Goal: Transaction & Acquisition: Purchase product/service

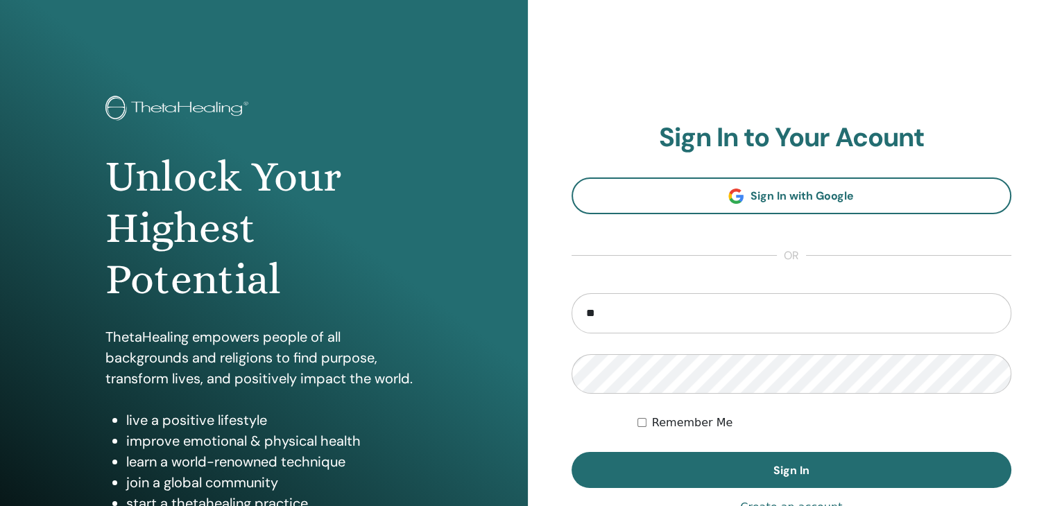
type input "**********"
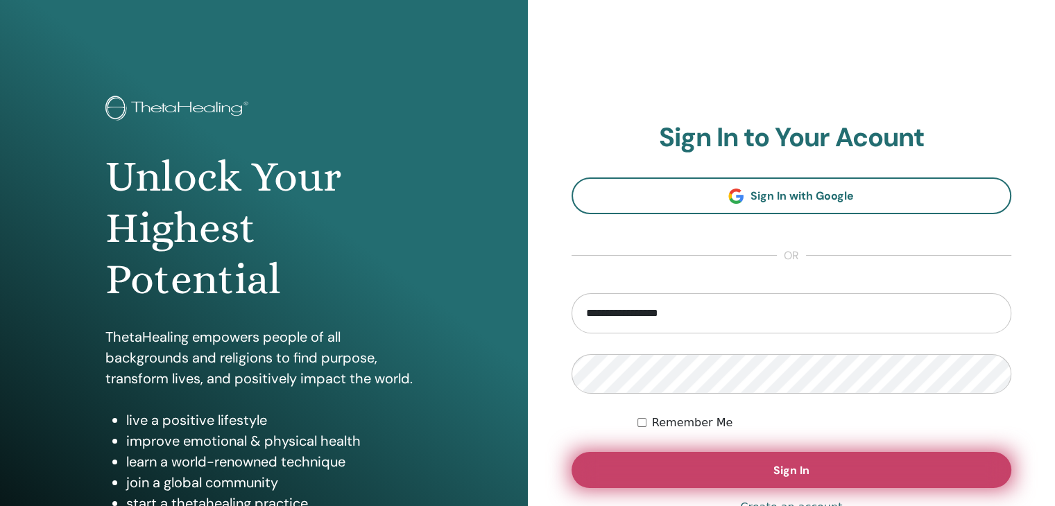
click at [683, 475] on button "Sign In" at bounding box center [792, 470] width 441 height 36
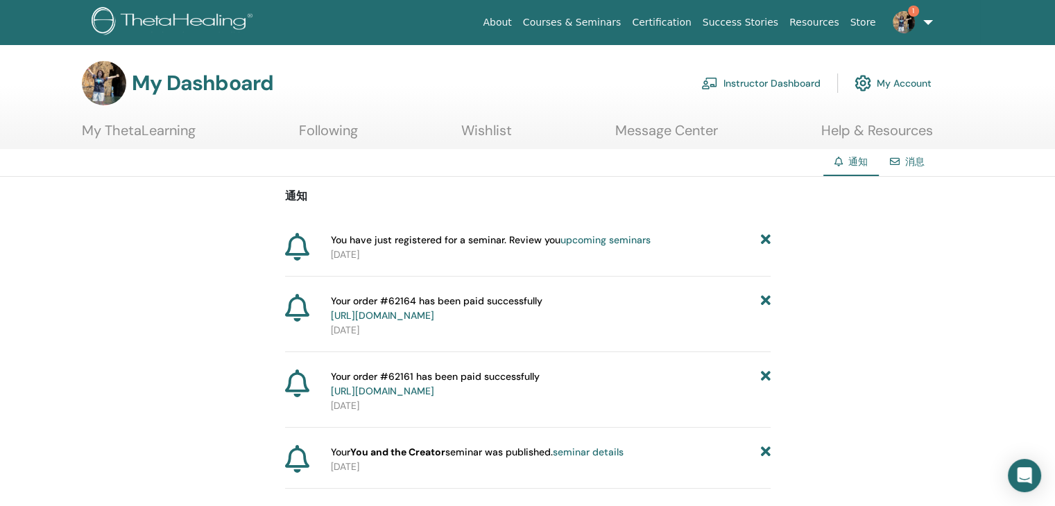
click at [631, 240] on link "upcoming seminars" at bounding box center [606, 240] width 90 height 12
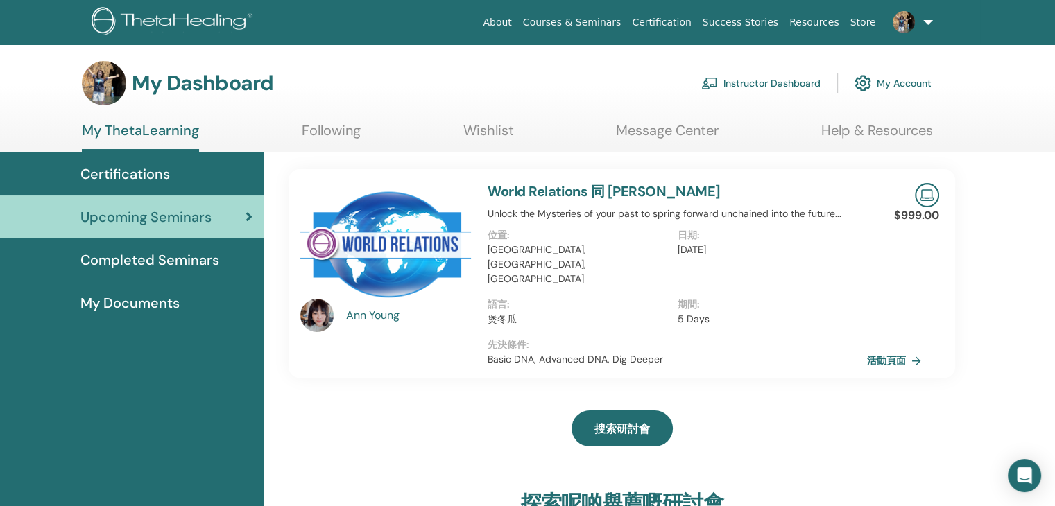
click at [497, 144] on link "Wishlist" at bounding box center [488, 135] width 51 height 27
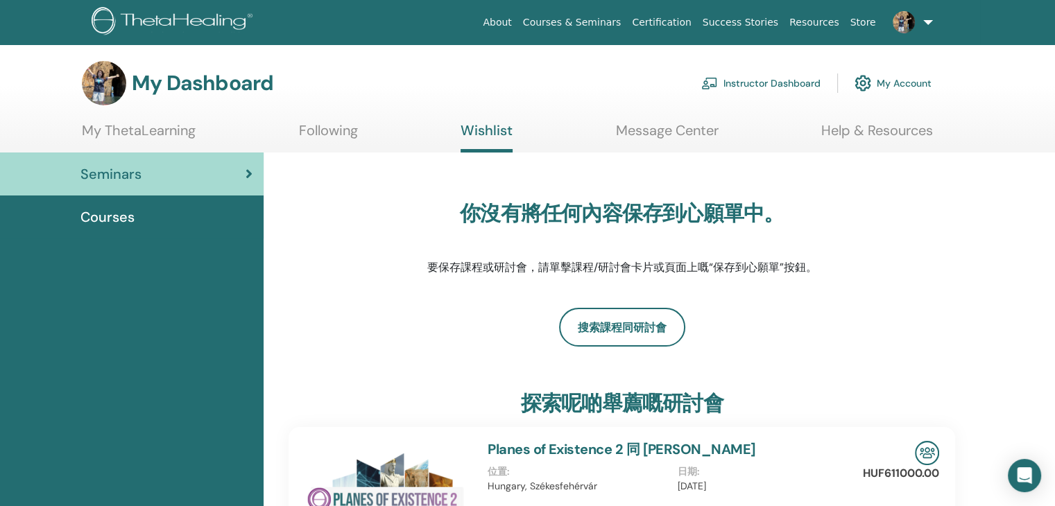
click at [217, 216] on div "Courses" at bounding box center [131, 217] width 241 height 21
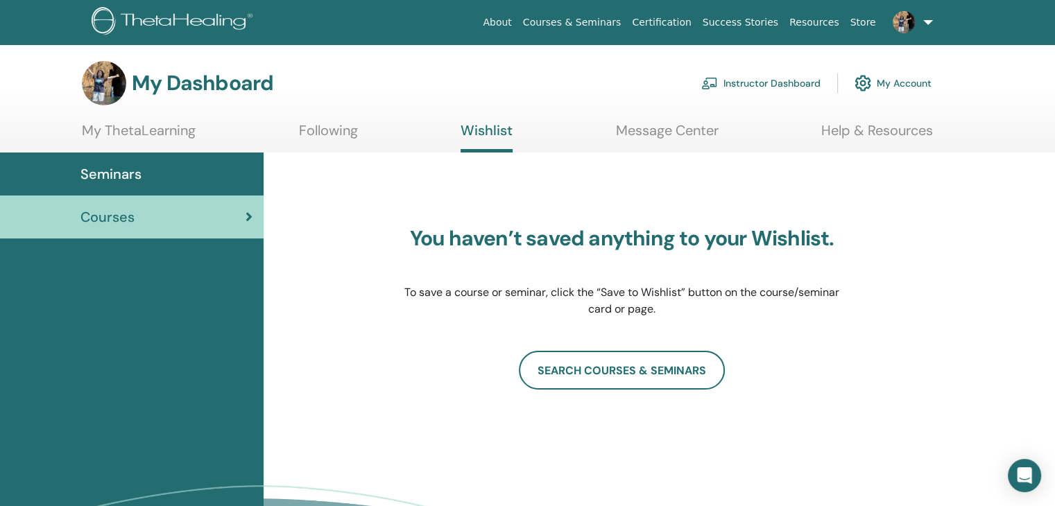
click at [799, 78] on link "Instructor Dashboard" at bounding box center [760, 83] width 119 height 31
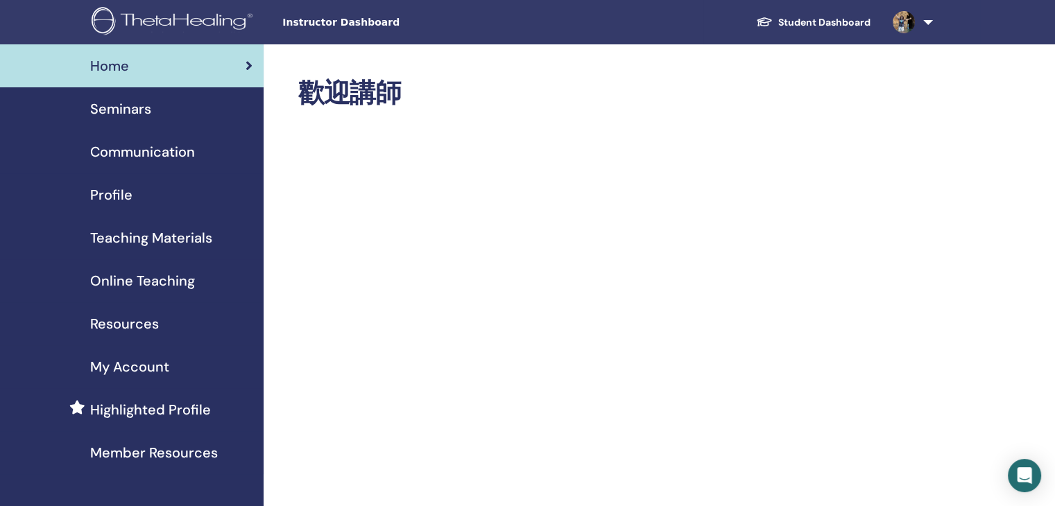
click at [146, 366] on span "My Account" at bounding box center [129, 367] width 79 height 21
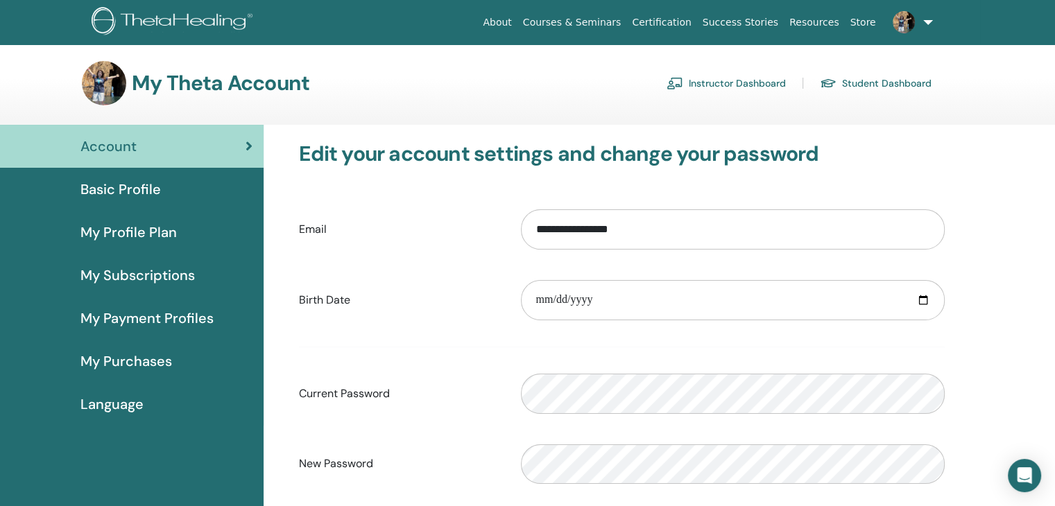
click at [148, 195] on span "Basic Profile" at bounding box center [120, 189] width 80 height 21
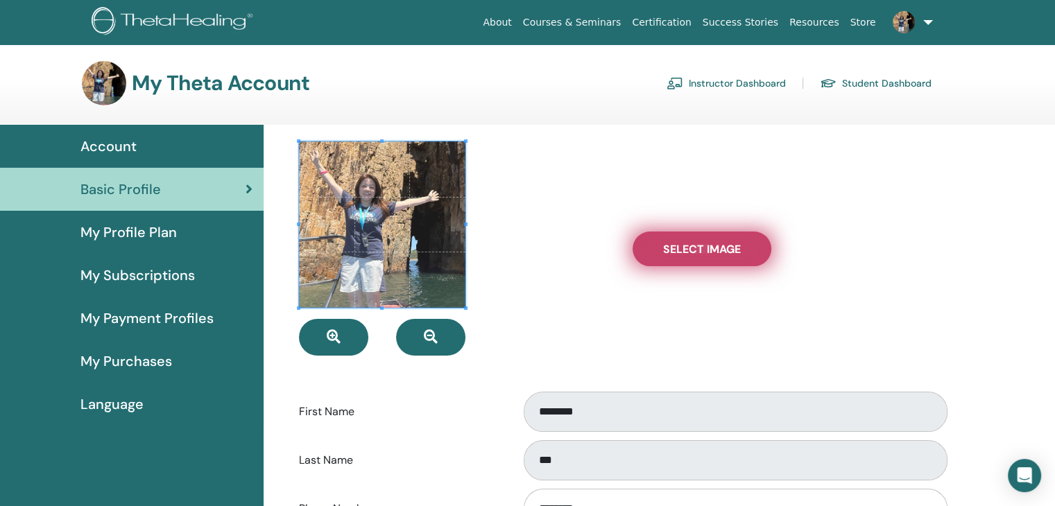
click at [722, 256] on label "Select Image" at bounding box center [702, 249] width 139 height 35
click at [711, 254] on input "Select Image" at bounding box center [702, 249] width 18 height 10
click at [682, 262] on label "Select Image" at bounding box center [702, 249] width 139 height 35
click at [693, 254] on input "Select Image" at bounding box center [702, 249] width 18 height 10
type input "**********"
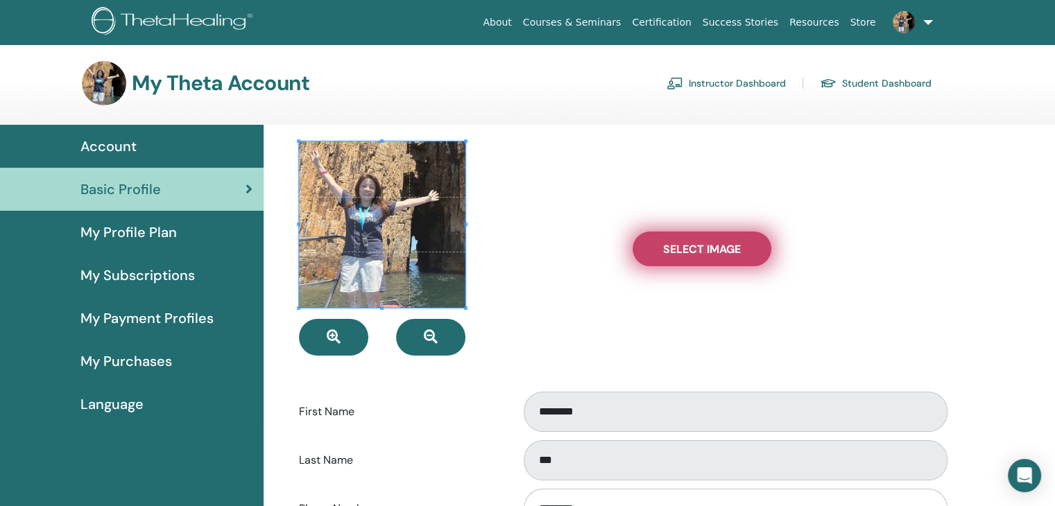
click at [688, 259] on label "Select Image" at bounding box center [702, 249] width 139 height 35
click at [693, 254] on input "Select Image" at bounding box center [702, 249] width 18 height 10
click at [676, 257] on label "Select Image" at bounding box center [702, 249] width 139 height 35
click at [693, 254] on input "Select Image" at bounding box center [702, 249] width 18 height 10
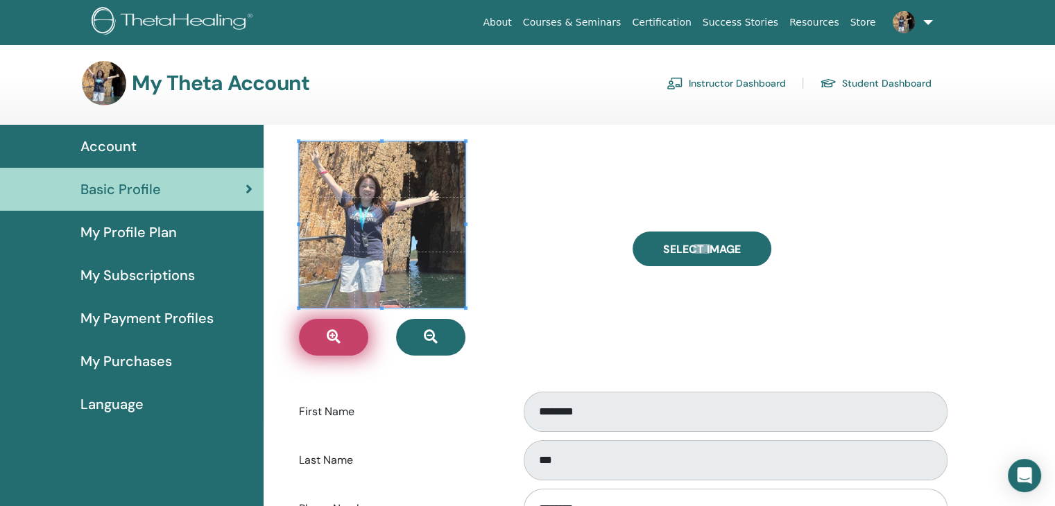
click at [351, 332] on button "button" at bounding box center [333, 337] width 69 height 37
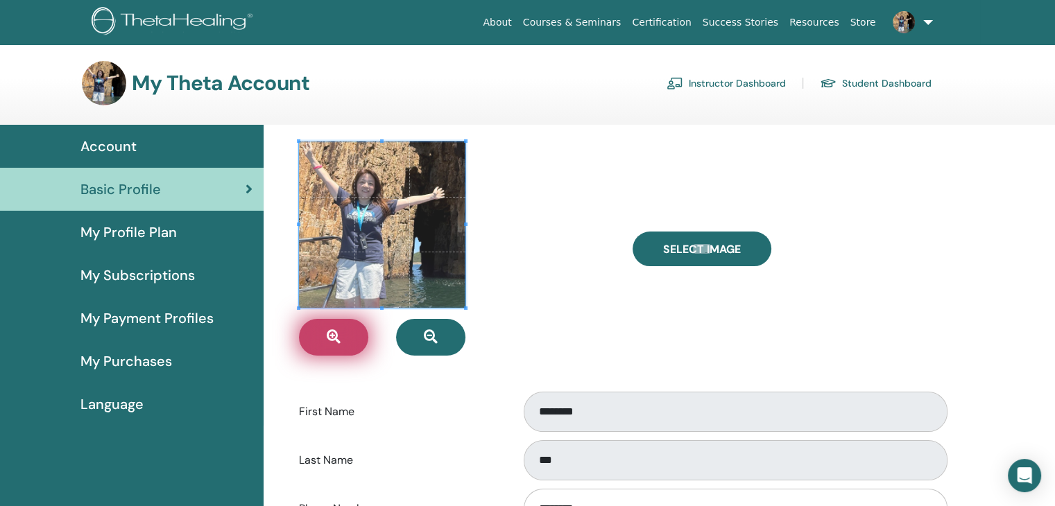
click at [351, 332] on button "button" at bounding box center [333, 337] width 69 height 37
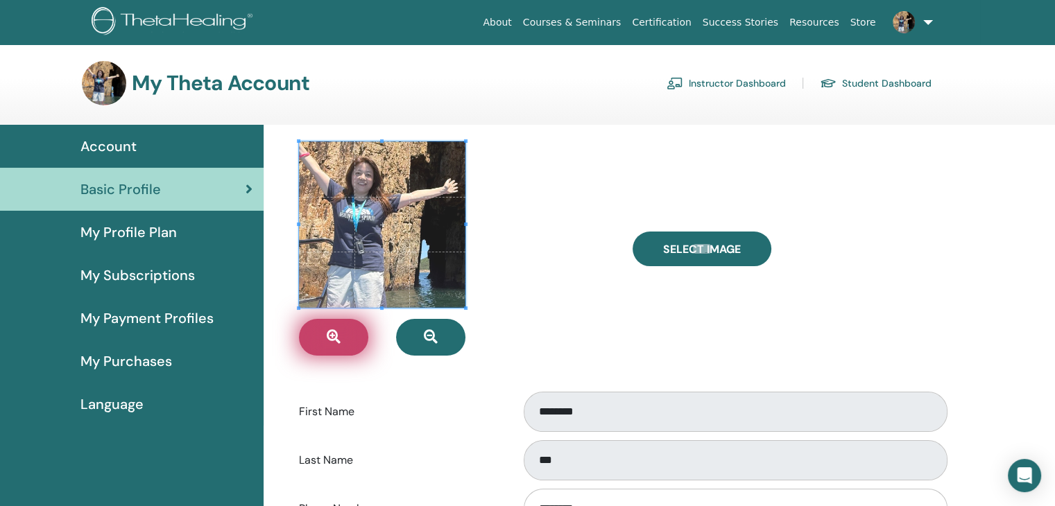
click at [351, 332] on button "button" at bounding box center [333, 337] width 69 height 37
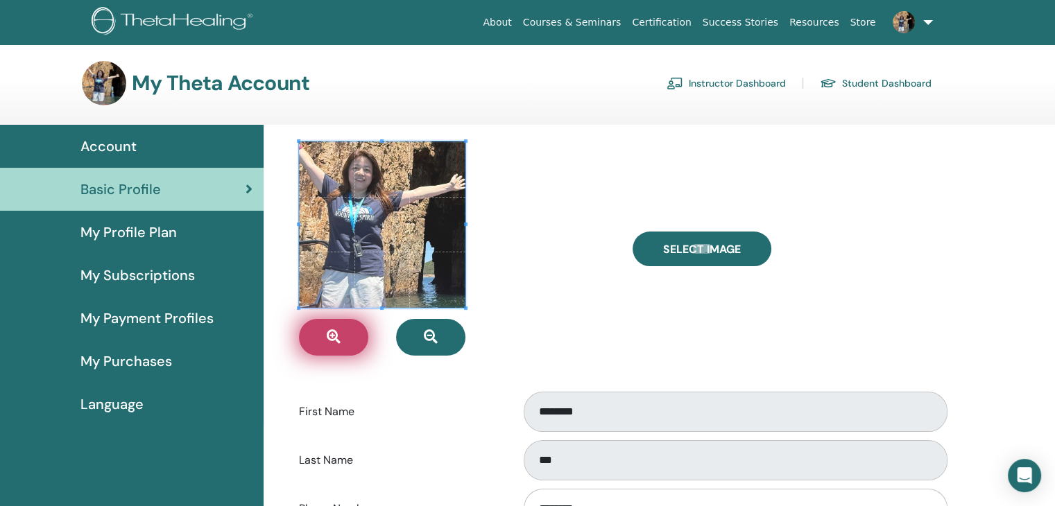
click at [351, 332] on button "button" at bounding box center [333, 337] width 69 height 37
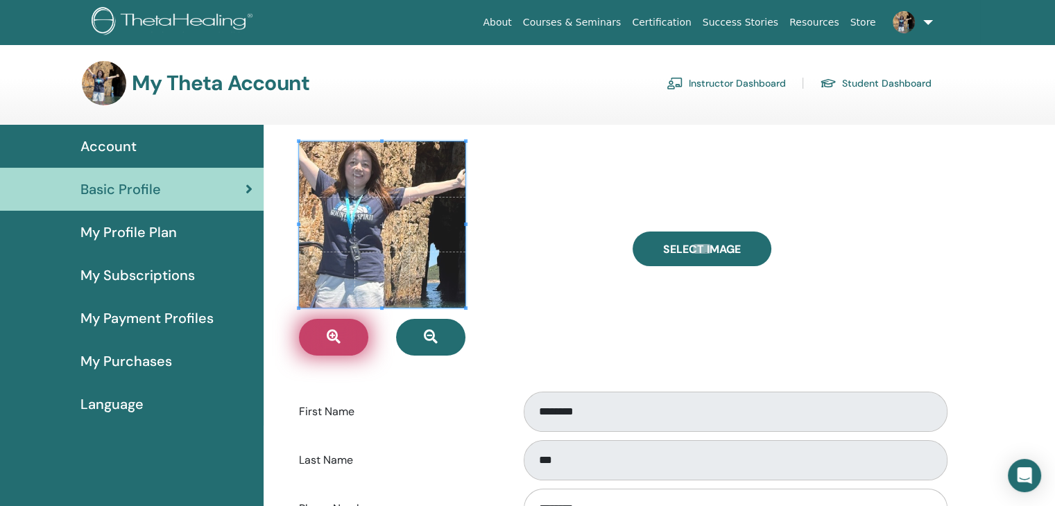
click at [351, 332] on button "button" at bounding box center [333, 337] width 69 height 37
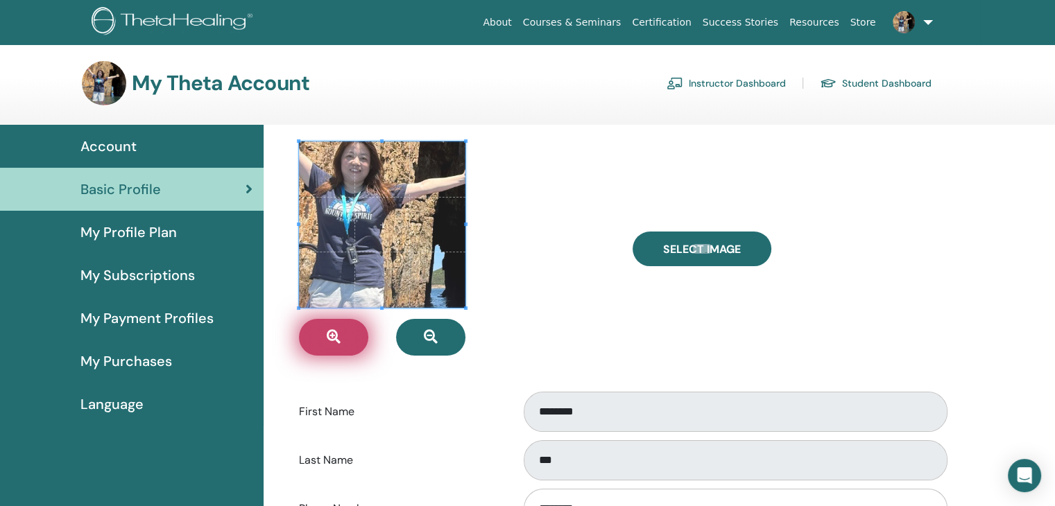
click at [351, 332] on button "button" at bounding box center [333, 337] width 69 height 37
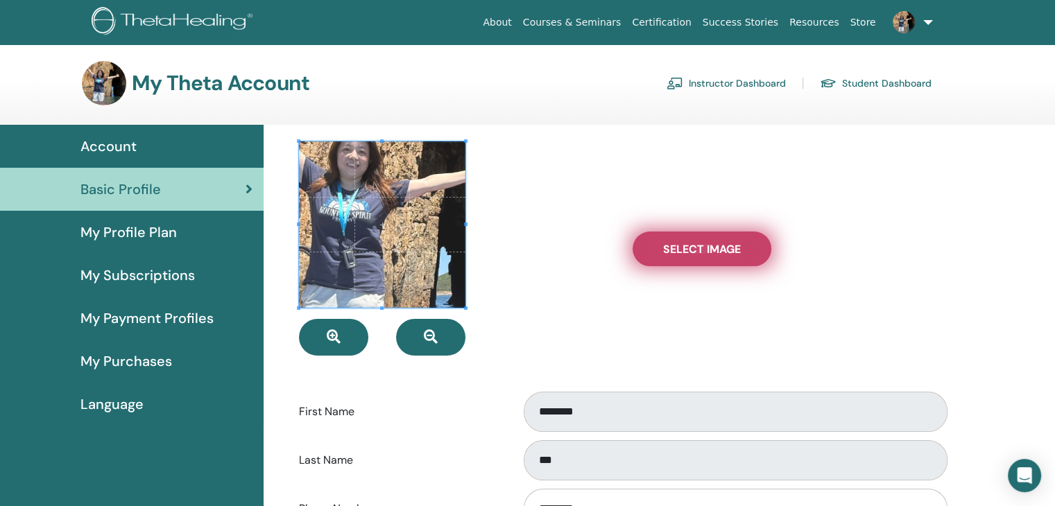
click at [726, 263] on label "Select Image" at bounding box center [702, 249] width 139 height 35
click at [711, 254] on input "Select Image" at bounding box center [702, 249] width 18 height 10
click at [733, 241] on label "Select Image" at bounding box center [702, 249] width 139 height 35
click at [711, 244] on input "Select Image" at bounding box center [702, 249] width 18 height 10
type input "**********"
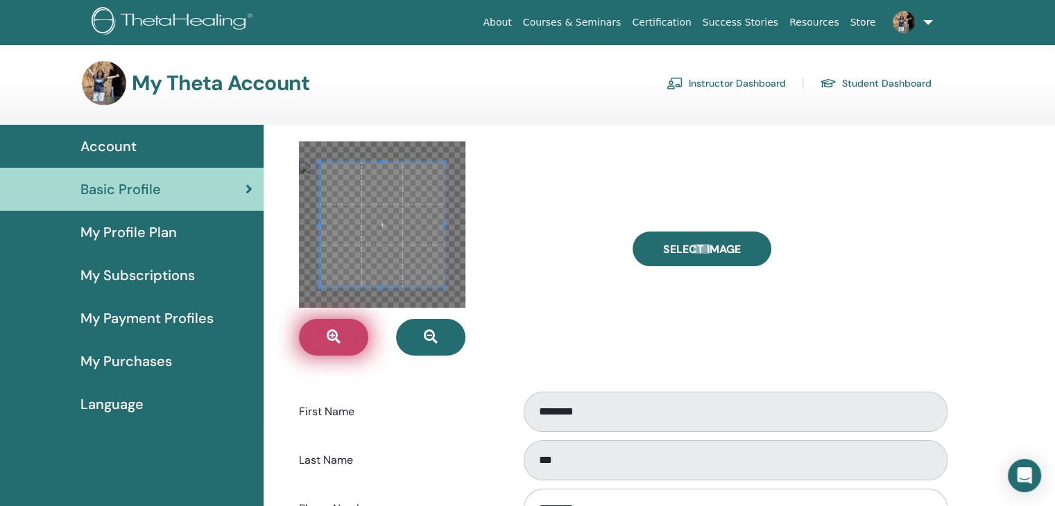
click at [350, 338] on button "button" at bounding box center [333, 337] width 69 height 37
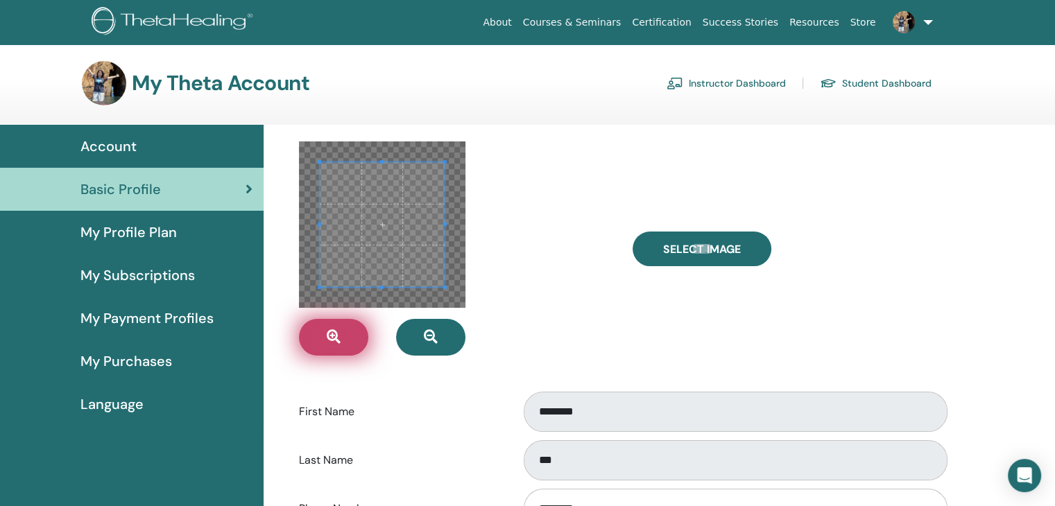
click at [350, 338] on button "button" at bounding box center [333, 337] width 69 height 37
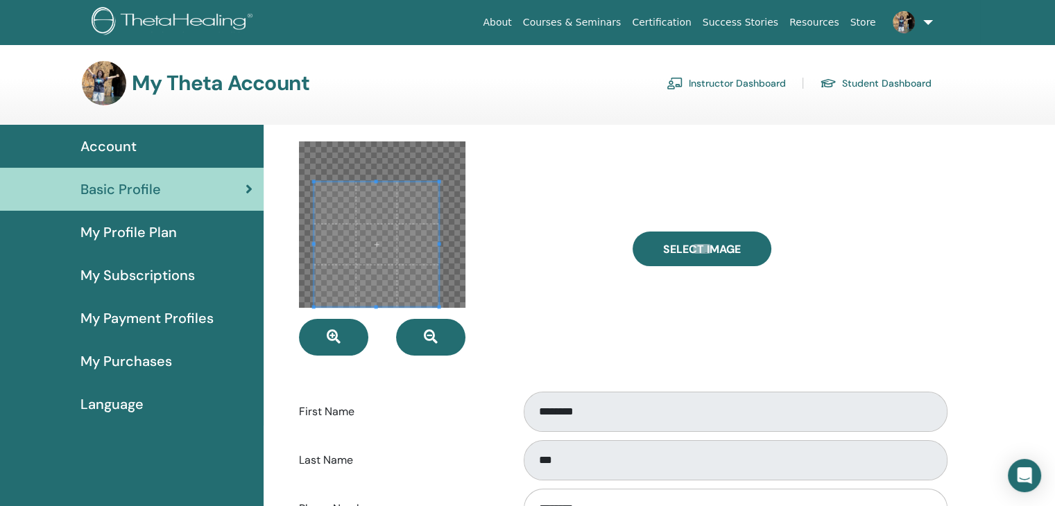
click at [391, 232] on span at bounding box center [376, 244] width 125 height 125
click at [352, 335] on button "button" at bounding box center [333, 337] width 69 height 37
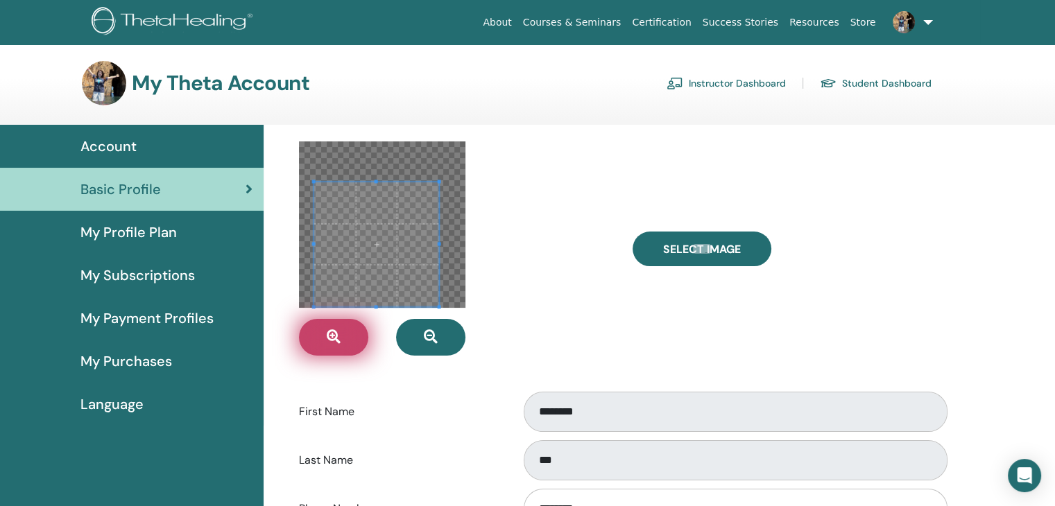
click at [352, 335] on button "button" at bounding box center [333, 337] width 69 height 37
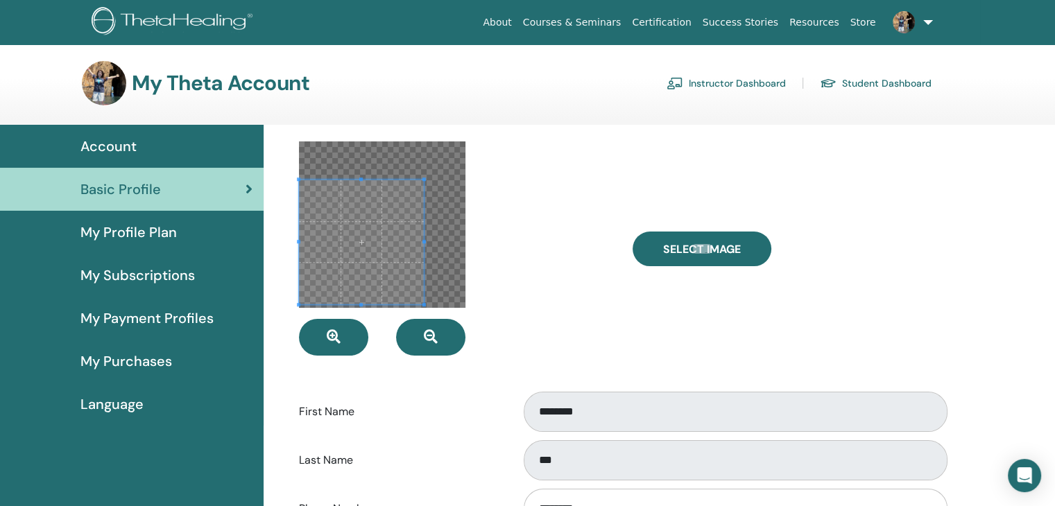
click at [391, 220] on span at bounding box center [361, 242] width 125 height 125
click at [357, 329] on button "button" at bounding box center [333, 337] width 69 height 37
click at [437, 345] on span "button" at bounding box center [431, 337] width 14 height 15
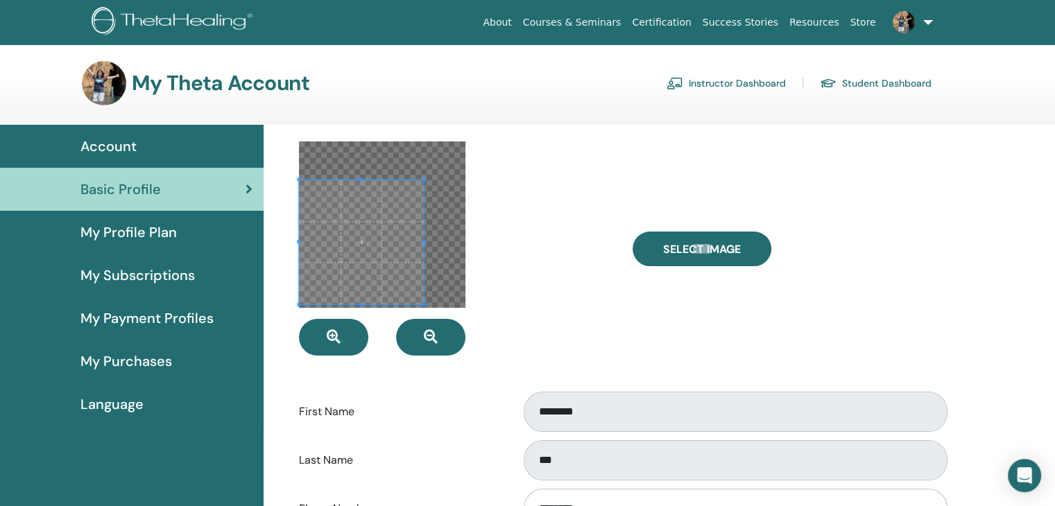
click at [509, 272] on div at bounding box center [455, 249] width 333 height 214
click at [348, 332] on button "button" at bounding box center [333, 337] width 69 height 37
click at [450, 336] on button "button" at bounding box center [430, 337] width 69 height 37
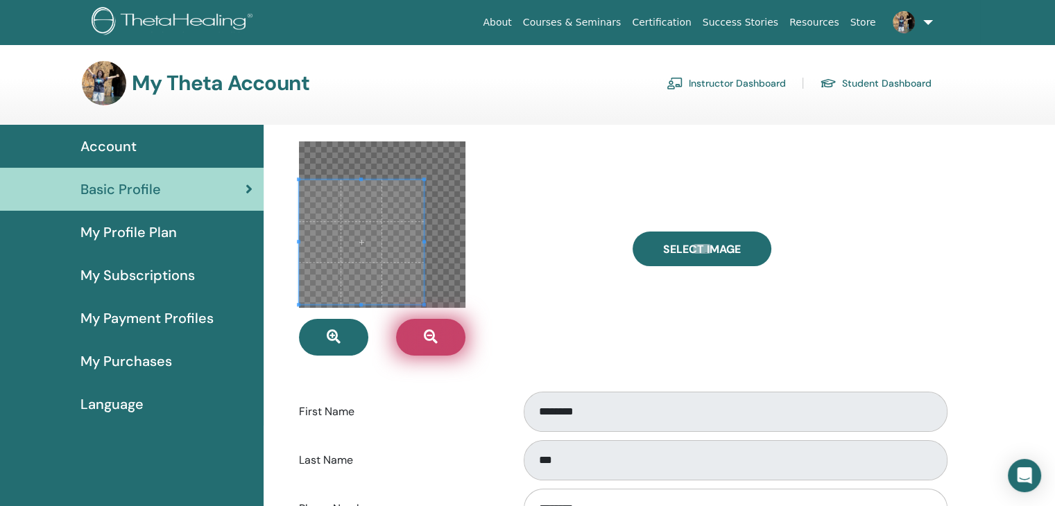
click at [450, 336] on button "button" at bounding box center [430, 337] width 69 height 37
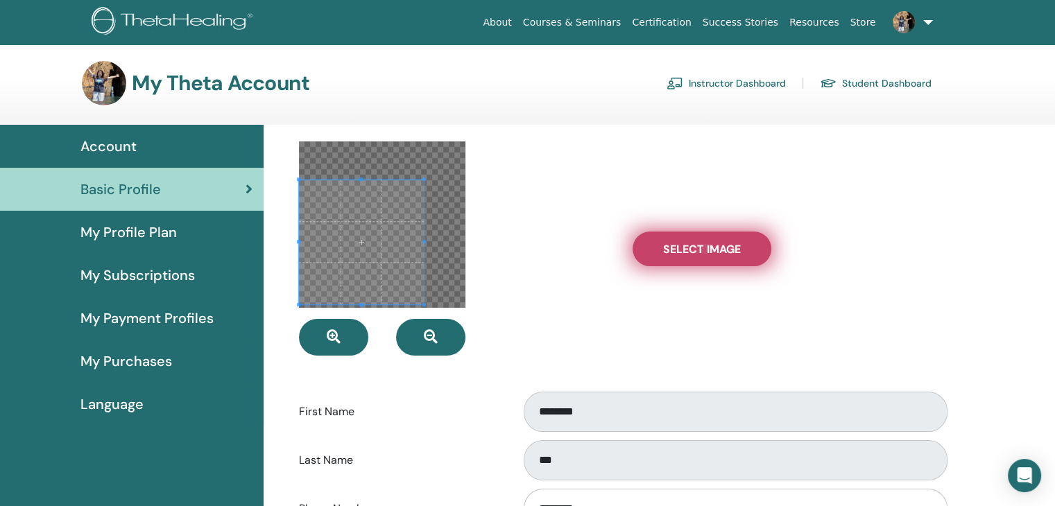
click at [712, 259] on label "Select Image" at bounding box center [702, 249] width 139 height 35
click at [711, 254] on input "Select Image" at bounding box center [702, 249] width 18 height 10
click at [696, 232] on label "Select Image" at bounding box center [702, 249] width 139 height 35
click at [696, 244] on input "Select Image" at bounding box center [702, 249] width 18 height 10
type input "**********"
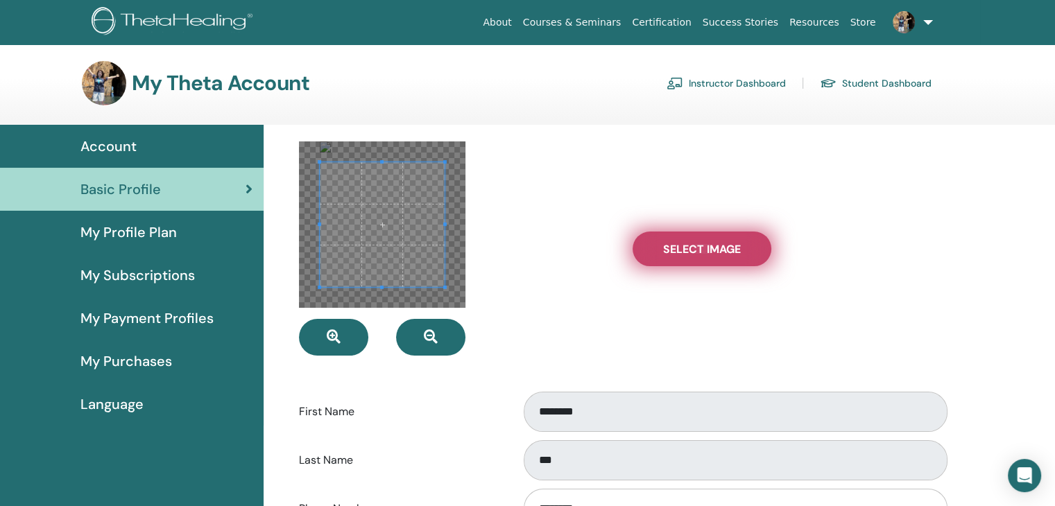
click at [693, 243] on span "Select Image" at bounding box center [702, 249] width 78 height 15
click at [693, 244] on input "Select Image" at bounding box center [702, 249] width 18 height 10
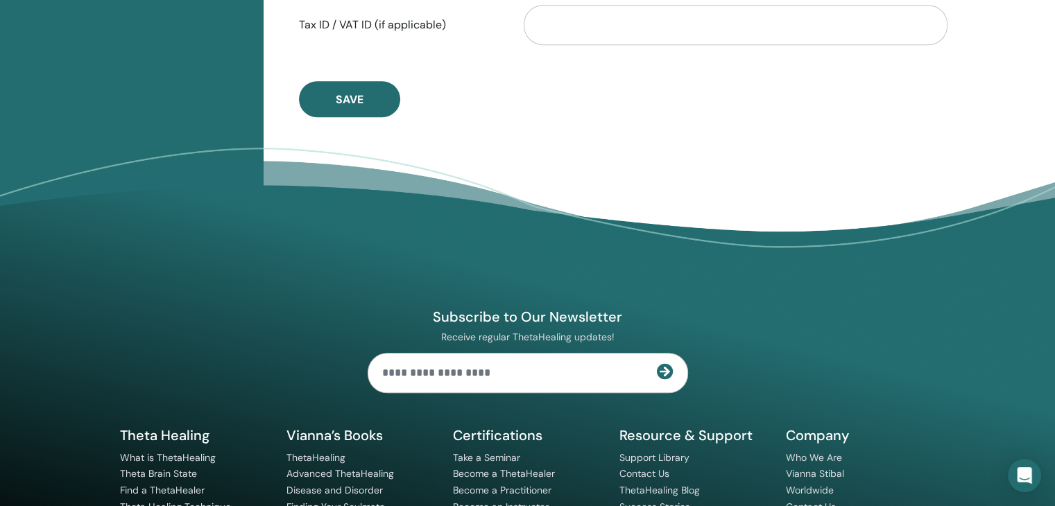
scroll to position [905, 0]
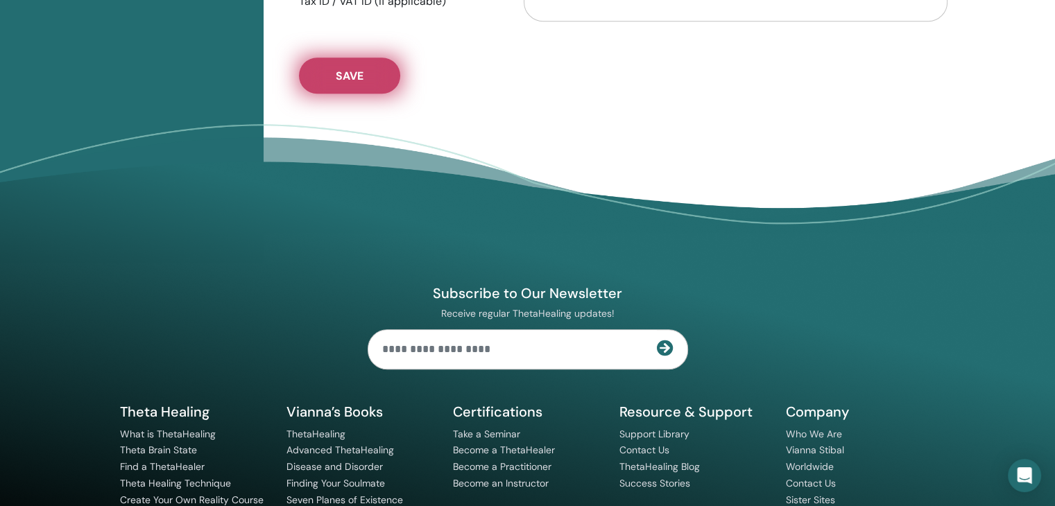
click at [360, 71] on span "Save" at bounding box center [350, 76] width 28 height 15
click at [365, 70] on button "Save" at bounding box center [349, 76] width 101 height 36
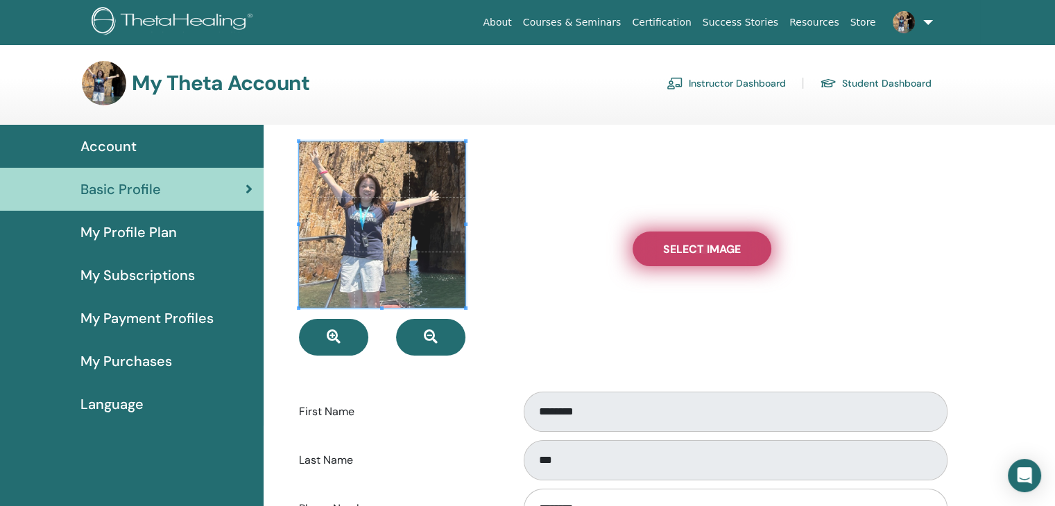
click at [674, 245] on span "Select Image" at bounding box center [702, 249] width 78 height 15
click at [693, 245] on input "Select Image" at bounding box center [702, 249] width 18 height 10
type input "**********"
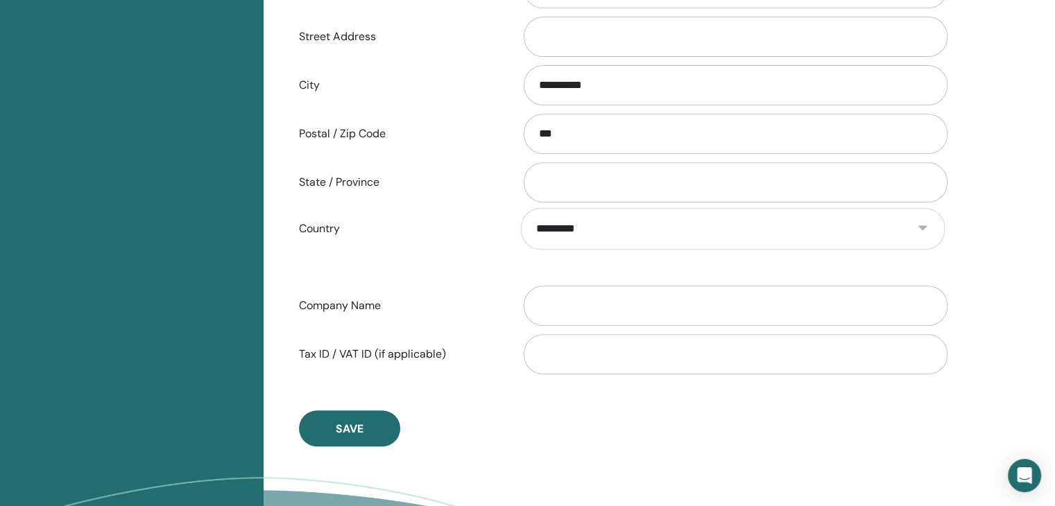
scroll to position [655, 0]
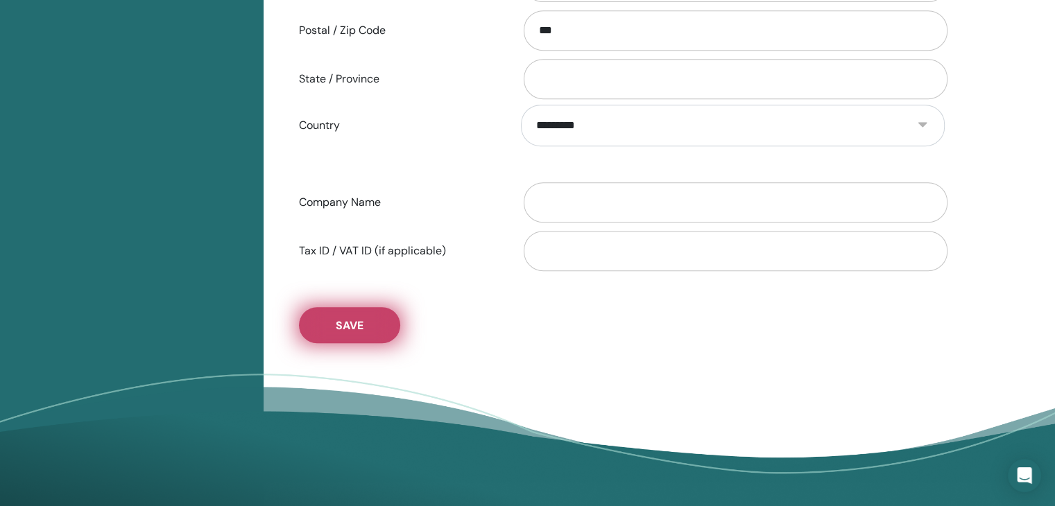
click at [358, 327] on span "Save" at bounding box center [350, 325] width 28 height 15
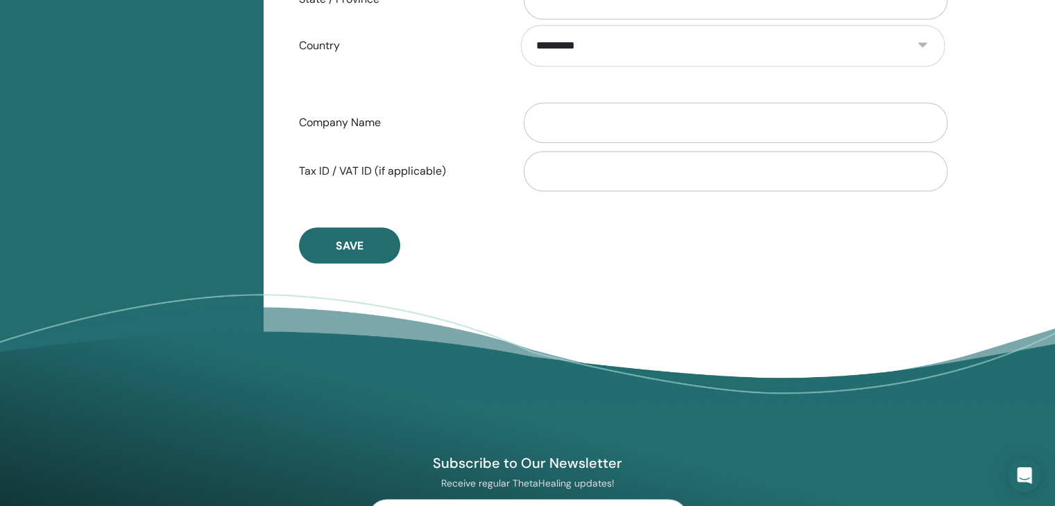
scroll to position [844, 0]
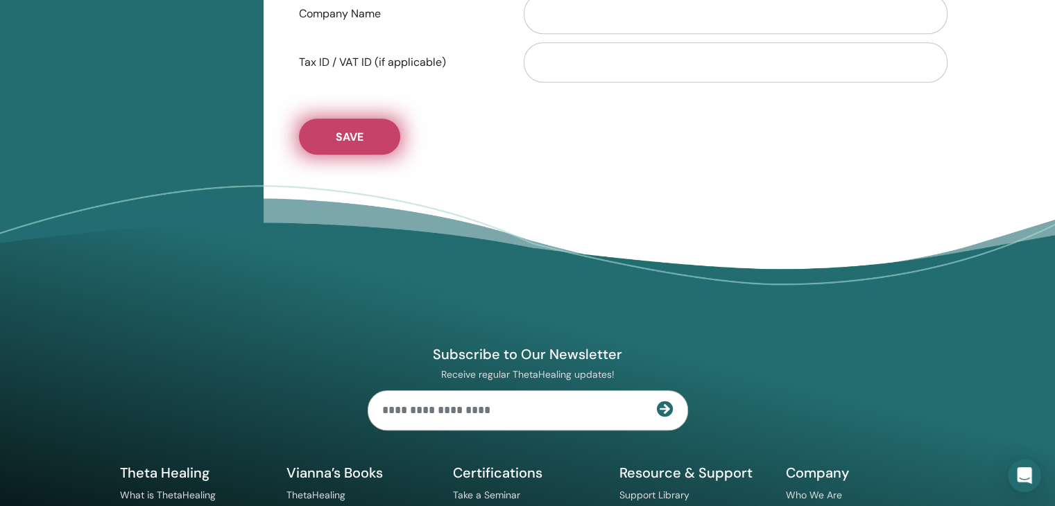
click at [354, 146] on button "Save" at bounding box center [349, 137] width 101 height 36
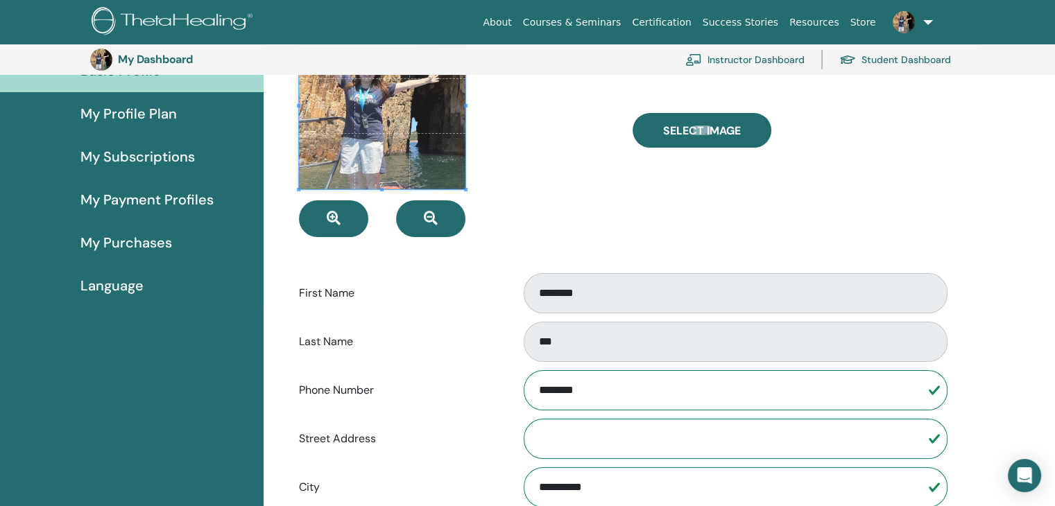
scroll to position [142, 0]
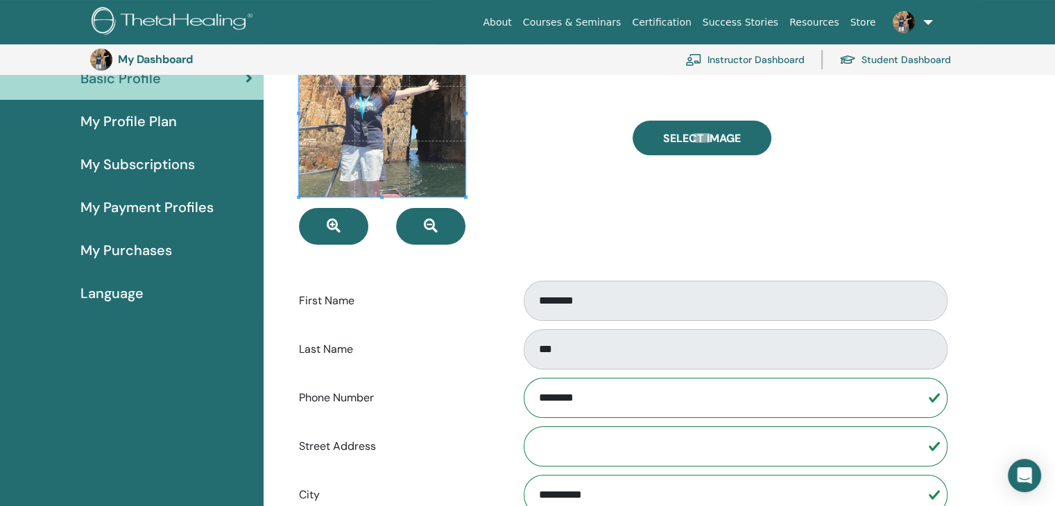
click at [385, 137] on span at bounding box center [382, 114] width 167 height 167
click at [432, 237] on button "button" at bounding box center [430, 226] width 69 height 37
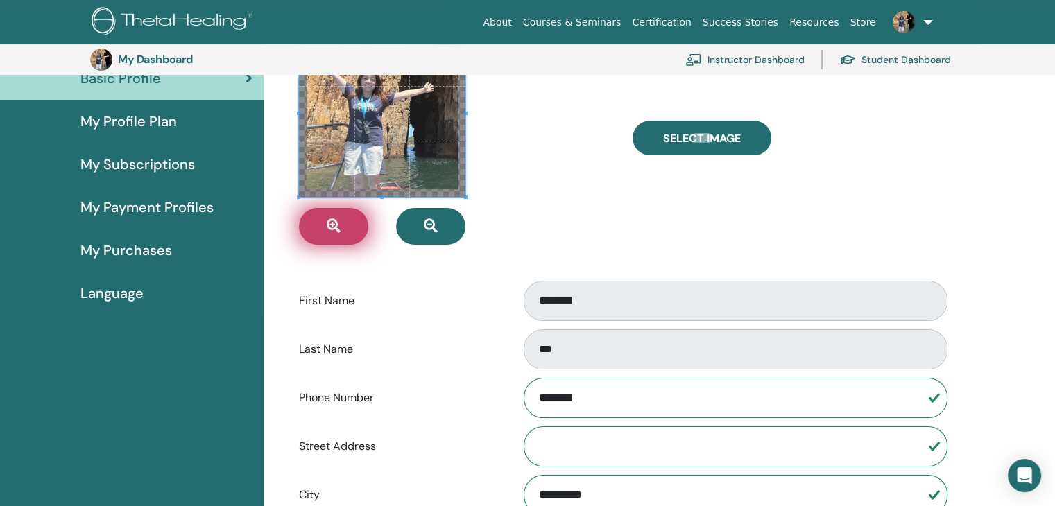
click at [352, 235] on button "button" at bounding box center [333, 226] width 69 height 37
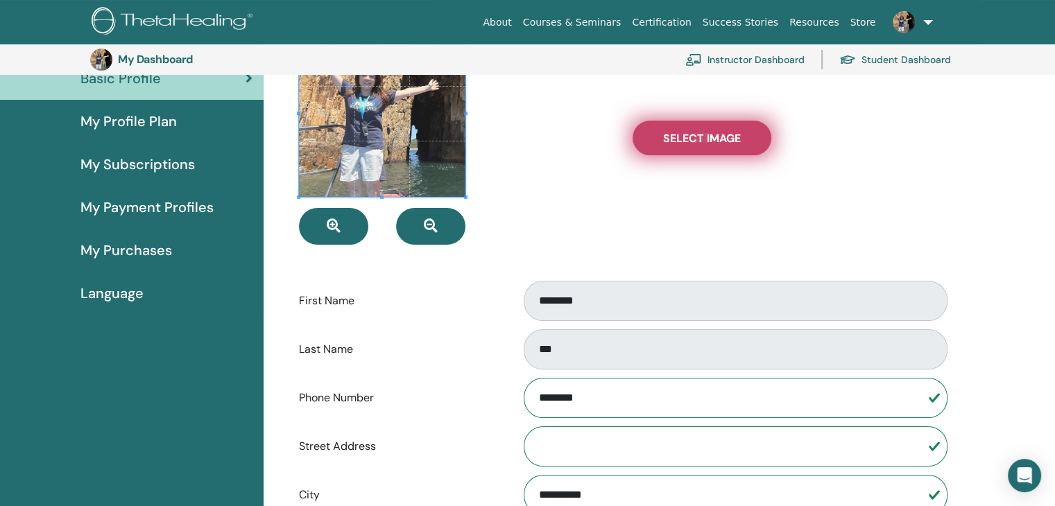
click at [729, 135] on span "Select Image" at bounding box center [702, 138] width 78 height 15
click at [711, 135] on input "Select Image" at bounding box center [702, 138] width 18 height 10
type input "**********"
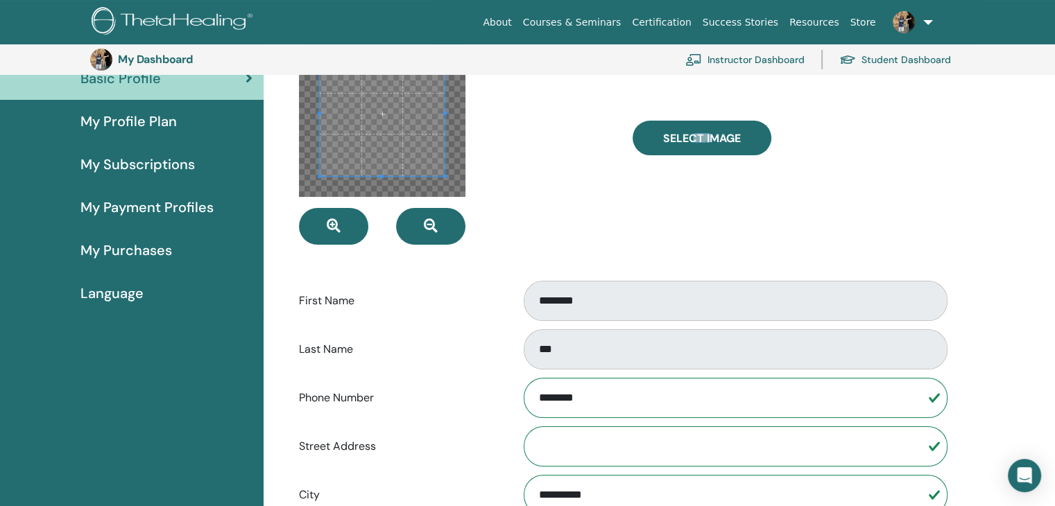
click at [432, 165] on span at bounding box center [382, 113] width 125 height 125
click at [441, 237] on button "button" at bounding box center [430, 226] width 69 height 37
click at [341, 228] on button "button" at bounding box center [333, 226] width 69 height 37
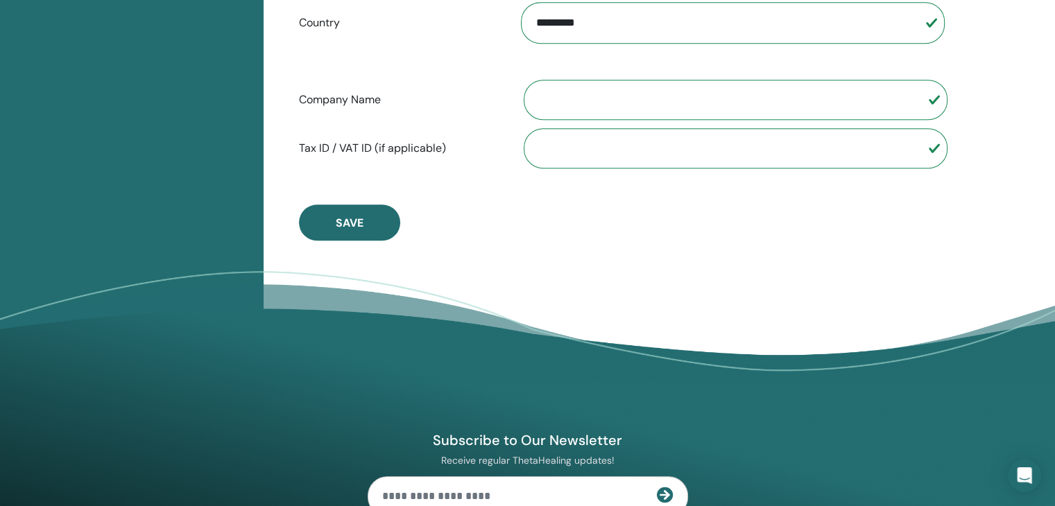
scroll to position [969, 0]
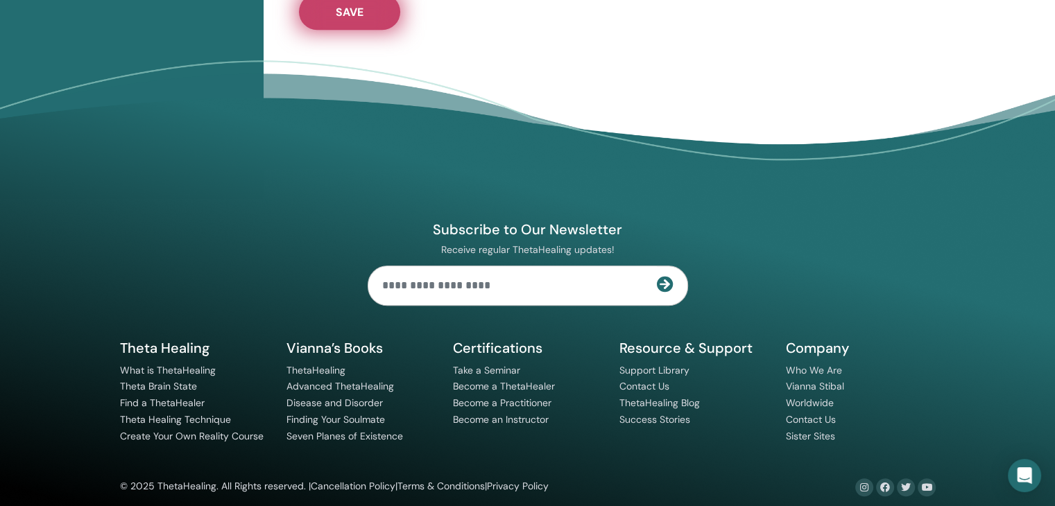
click at [356, 12] on span "Save" at bounding box center [350, 12] width 28 height 15
click at [357, 17] on button "Save" at bounding box center [349, 12] width 101 height 36
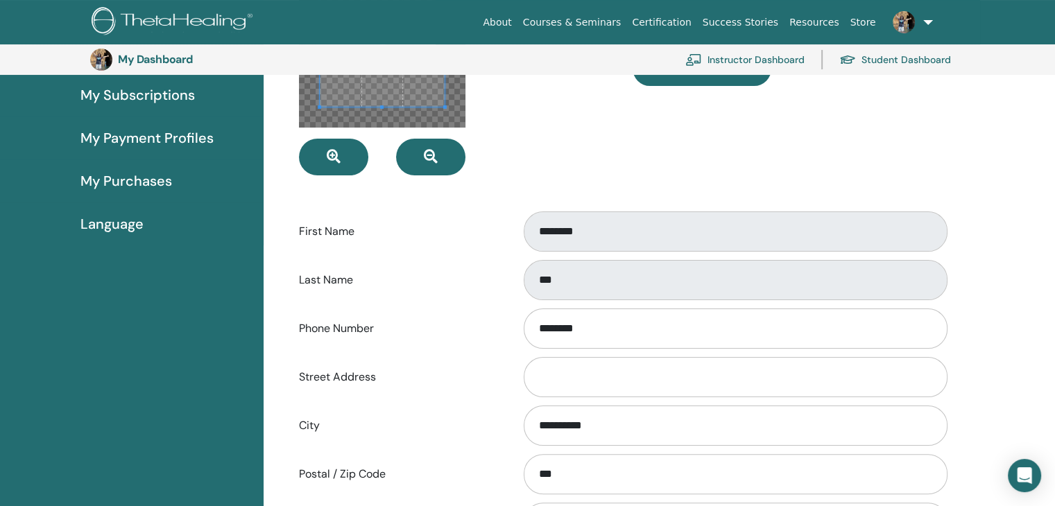
scroll to position [0, 0]
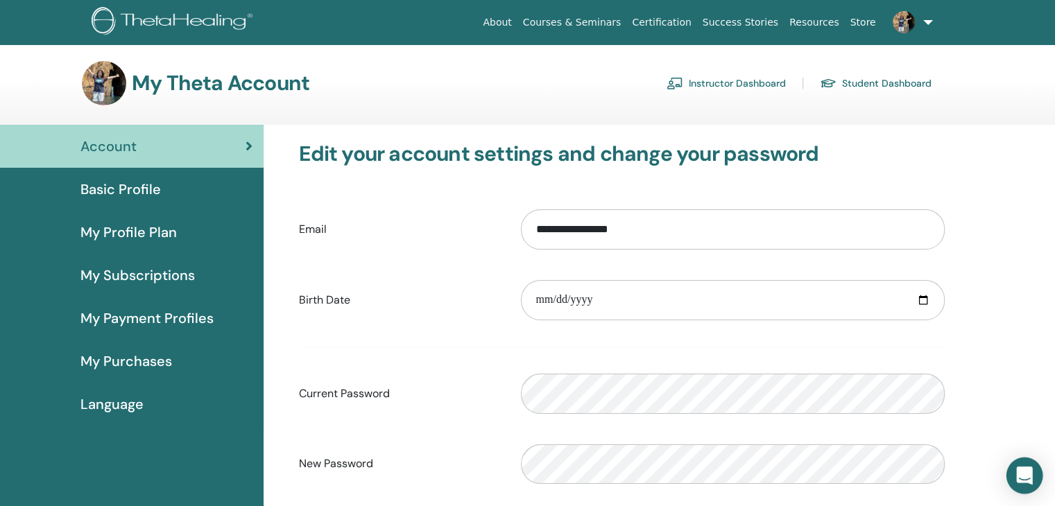
click at [1025, 476] on icon "Open Intercom Messenger" at bounding box center [1024, 476] width 16 height 18
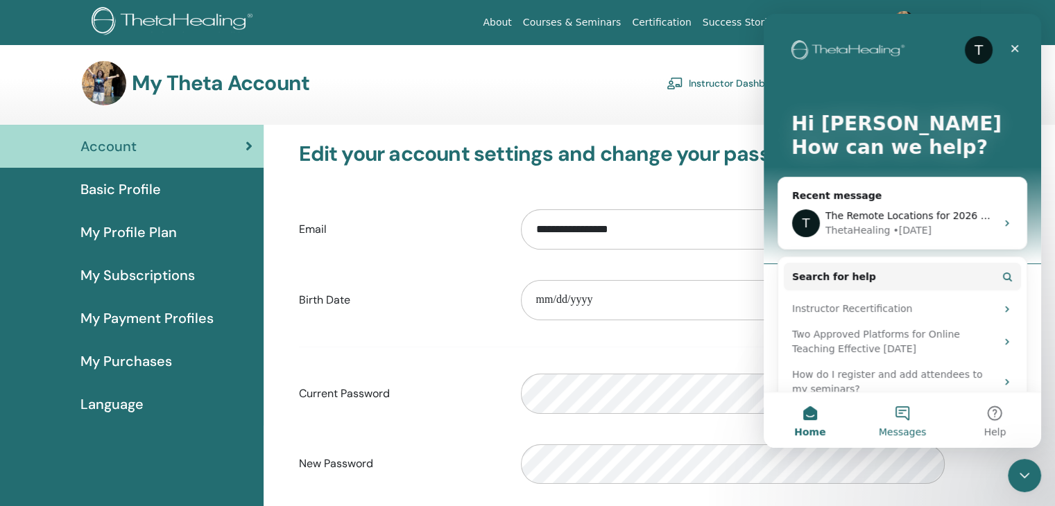
click at [903, 427] on span "Messages" at bounding box center [903, 432] width 48 height 10
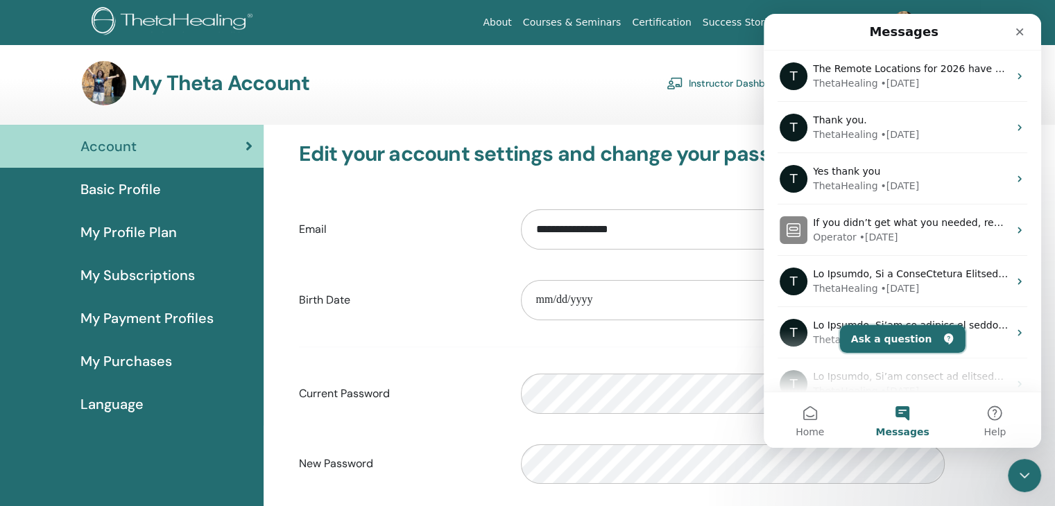
click at [903, 332] on button "Ask a question" at bounding box center [903, 339] width 126 height 28
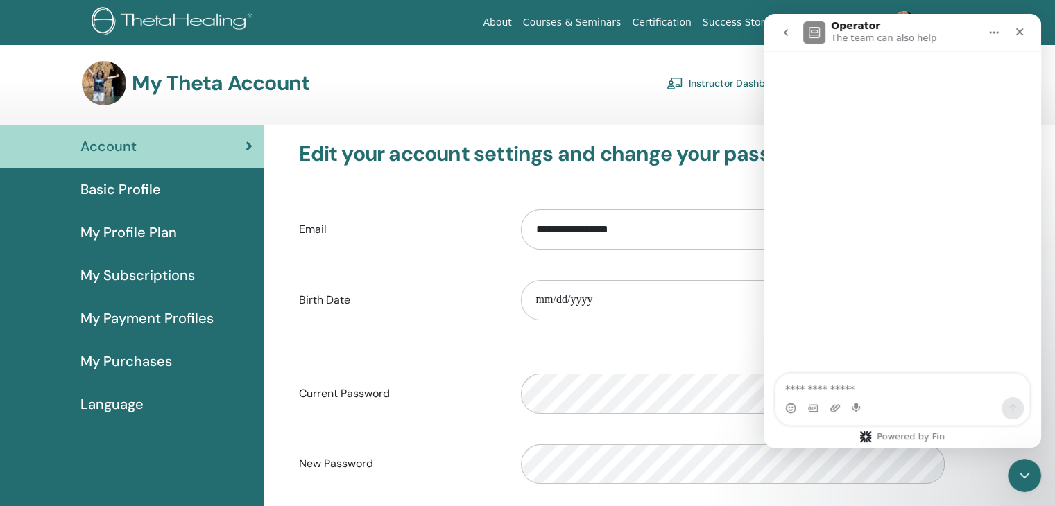
click at [844, 384] on textarea "Ask a question…" at bounding box center [903, 386] width 254 height 24
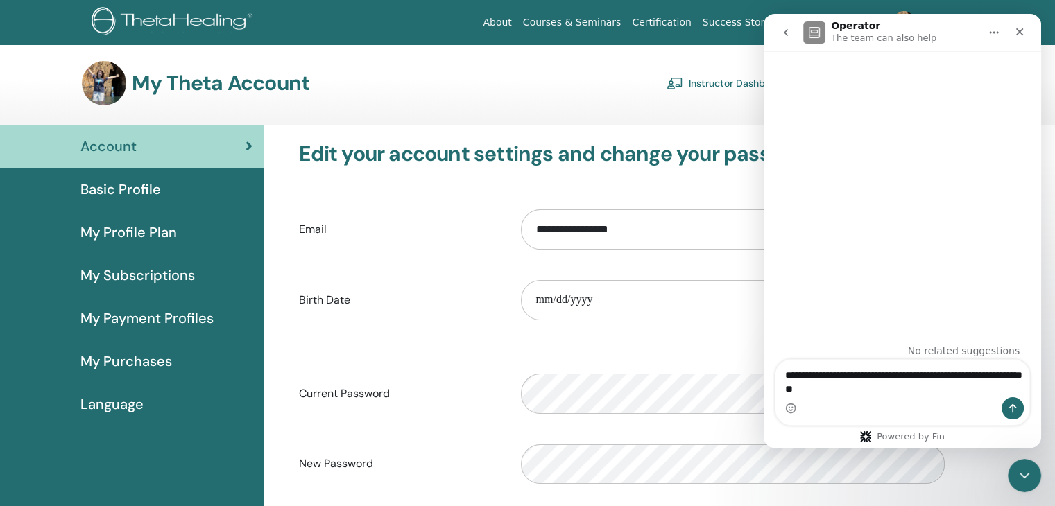
click at [934, 374] on textarea "**********" at bounding box center [903, 378] width 254 height 37
type textarea "**********"
click at [1015, 408] on icon "Send a message…" at bounding box center [1012, 408] width 11 height 11
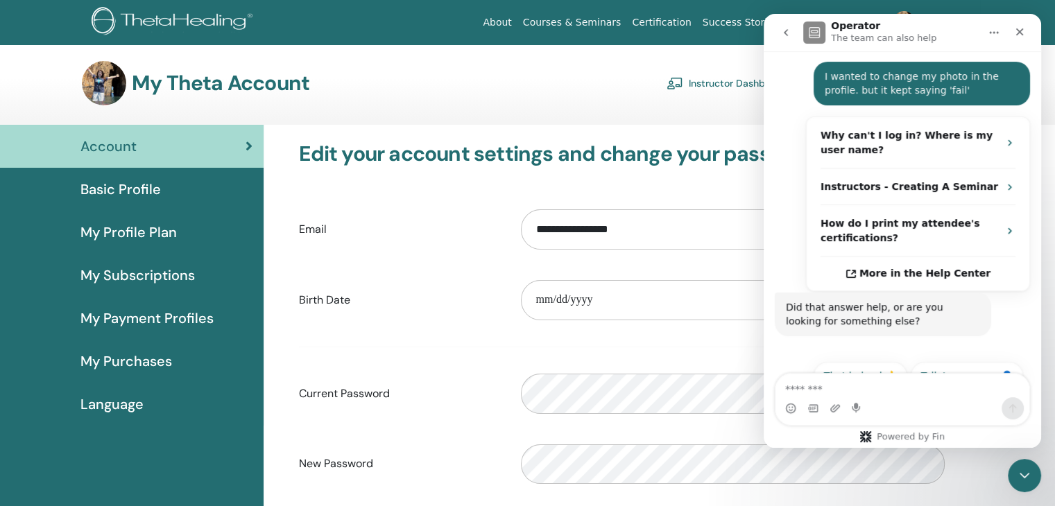
scroll to position [248, 0]
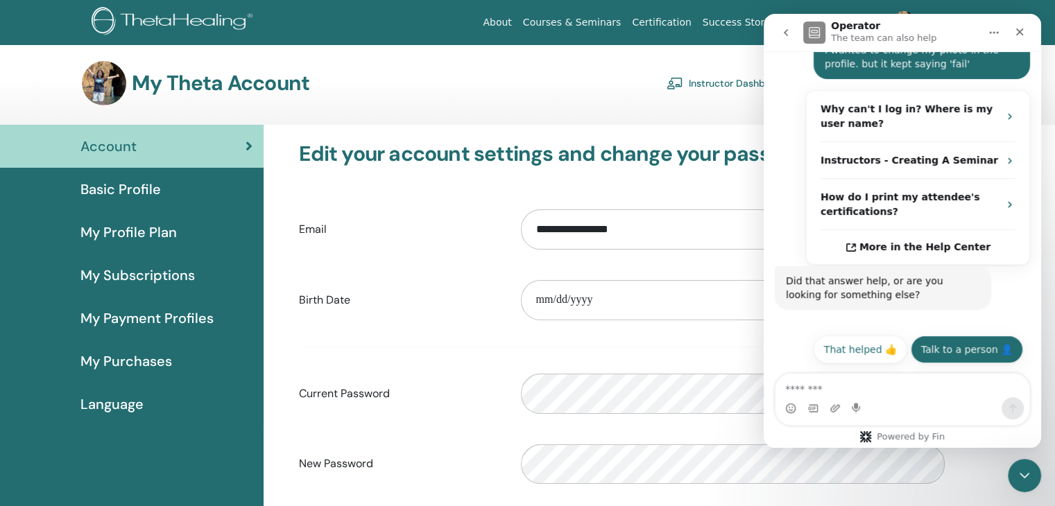
click at [933, 348] on button "Talk to a person 👤" at bounding box center [967, 350] width 112 height 28
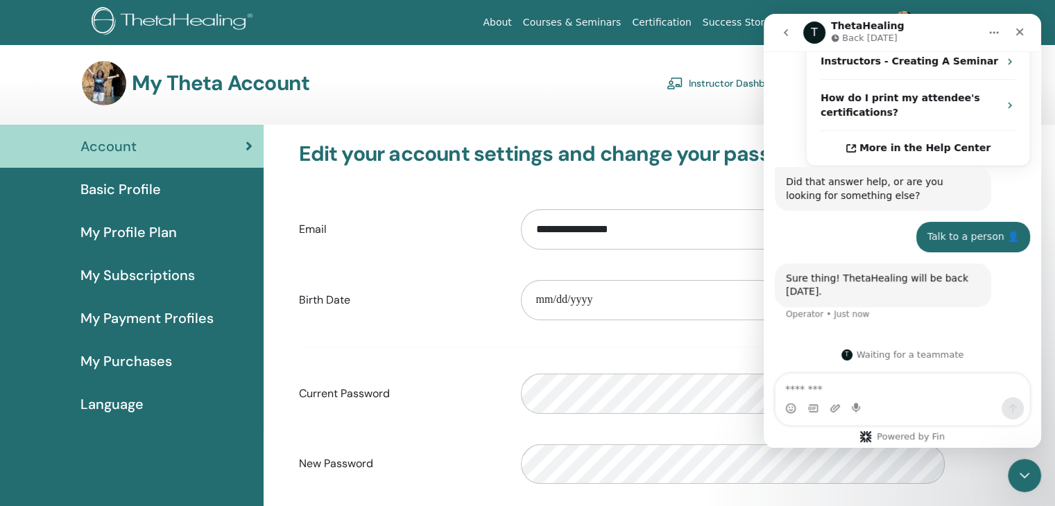
scroll to position [348, 0]
click at [167, 190] on div "Basic Profile" at bounding box center [131, 189] width 241 height 21
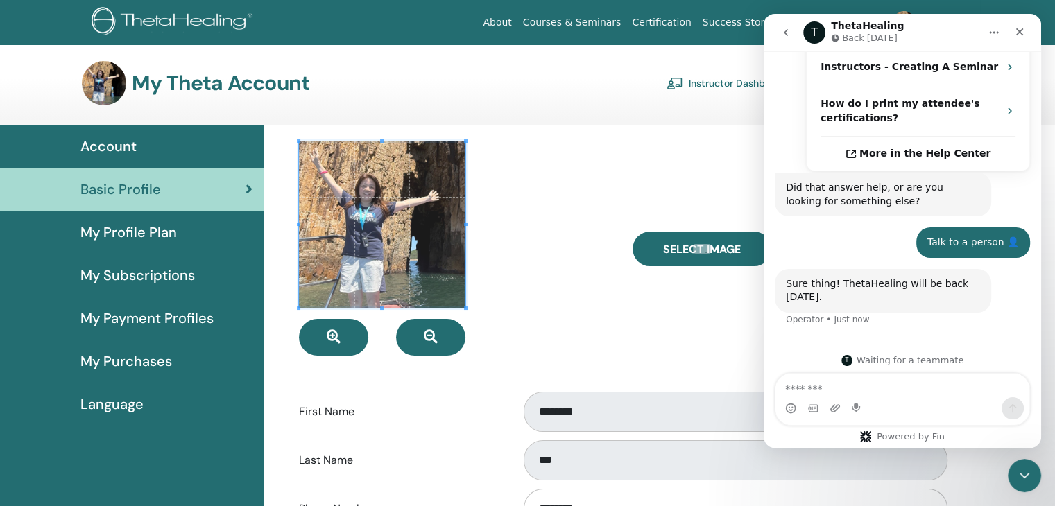
scroll to position [348, 0]
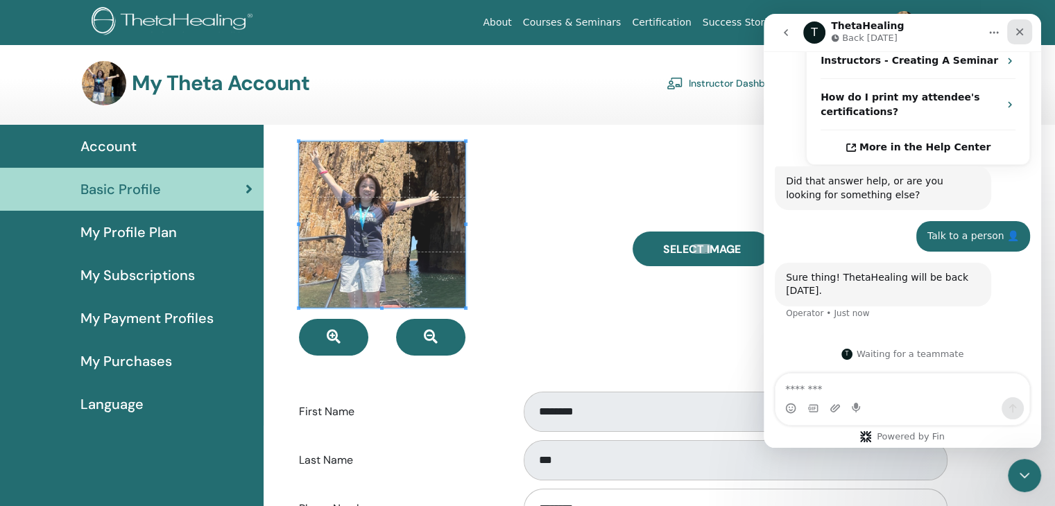
click at [1024, 23] on div "Close" at bounding box center [1019, 31] width 25 height 25
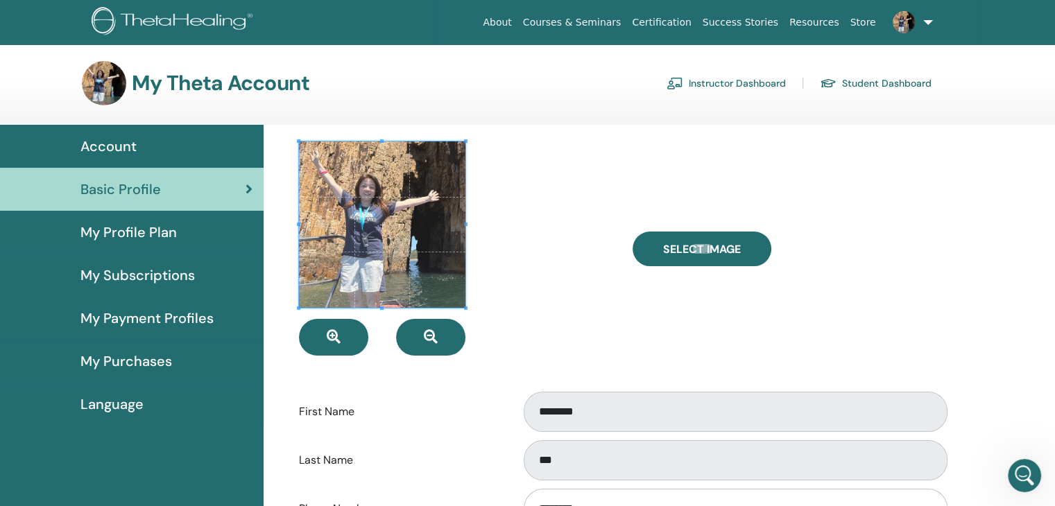
scroll to position [348, 0]
click at [727, 84] on link "Instructor Dashboard" at bounding box center [726, 83] width 119 height 22
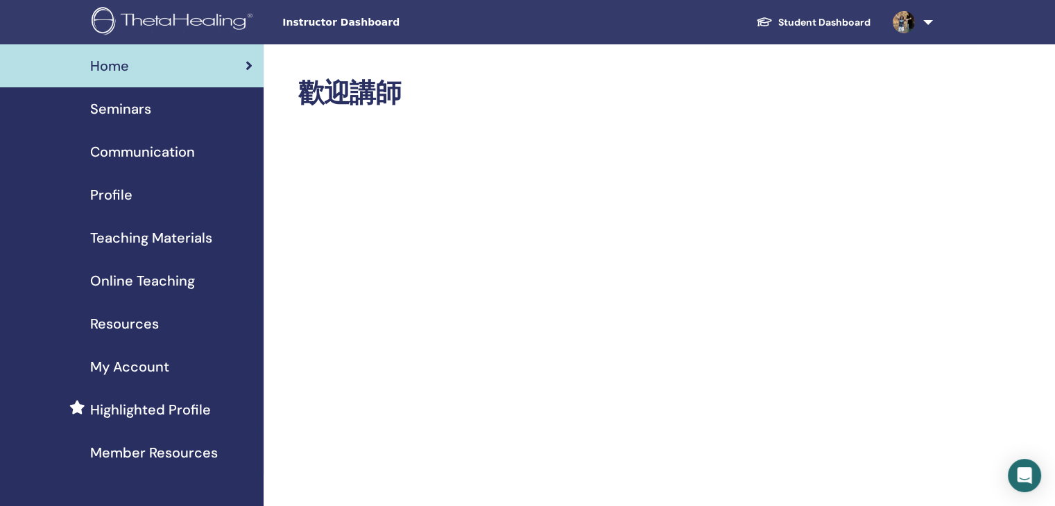
click at [125, 114] on span "Seminars" at bounding box center [120, 109] width 61 height 21
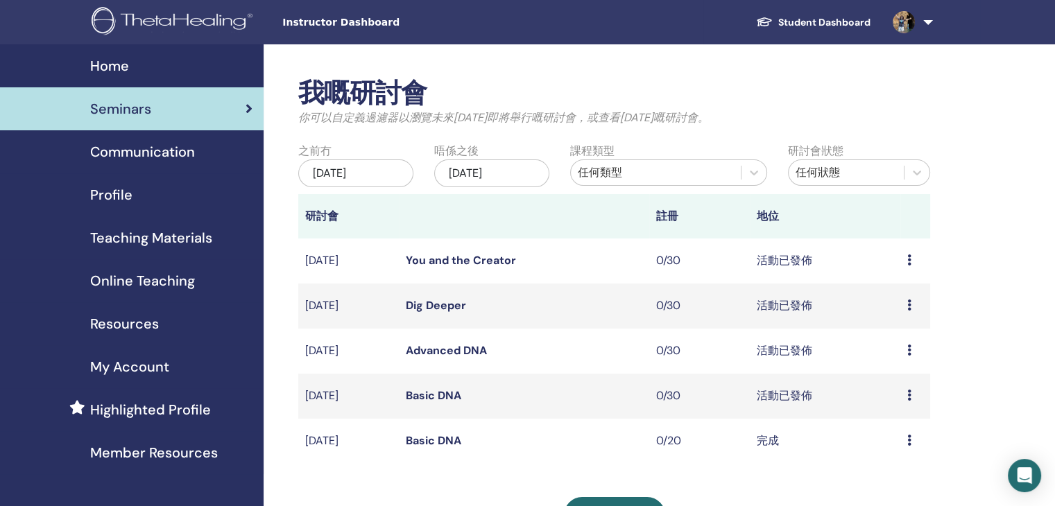
click at [912, 264] on div "預覽 編輯 取消" at bounding box center [916, 261] width 16 height 17
click at [911, 395] on div "預覽 編輯 取消" at bounding box center [916, 396] width 16 height 17
click at [886, 406] on link "預覽" at bounding box center [886, 406] width 22 height 15
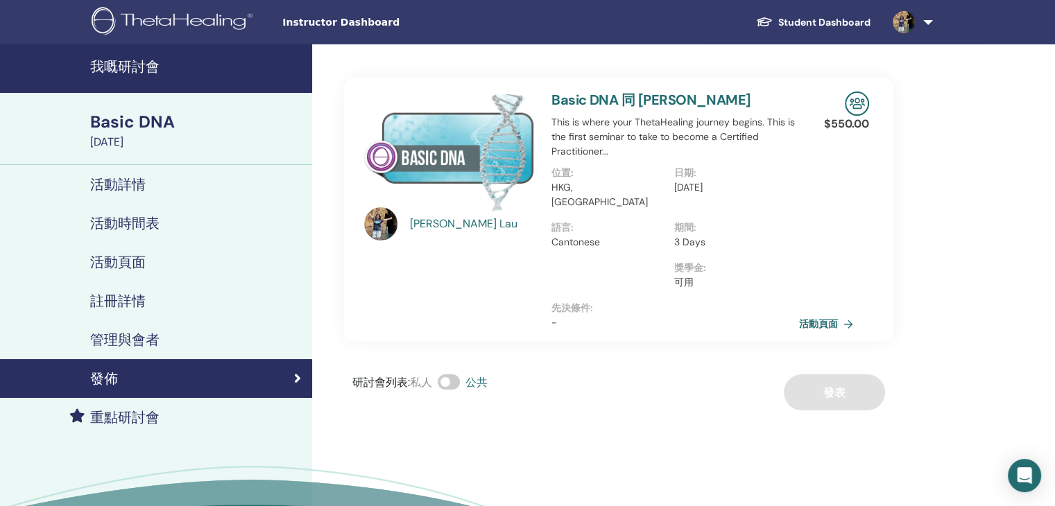
click at [812, 314] on link "活動頁面" at bounding box center [829, 324] width 60 height 21
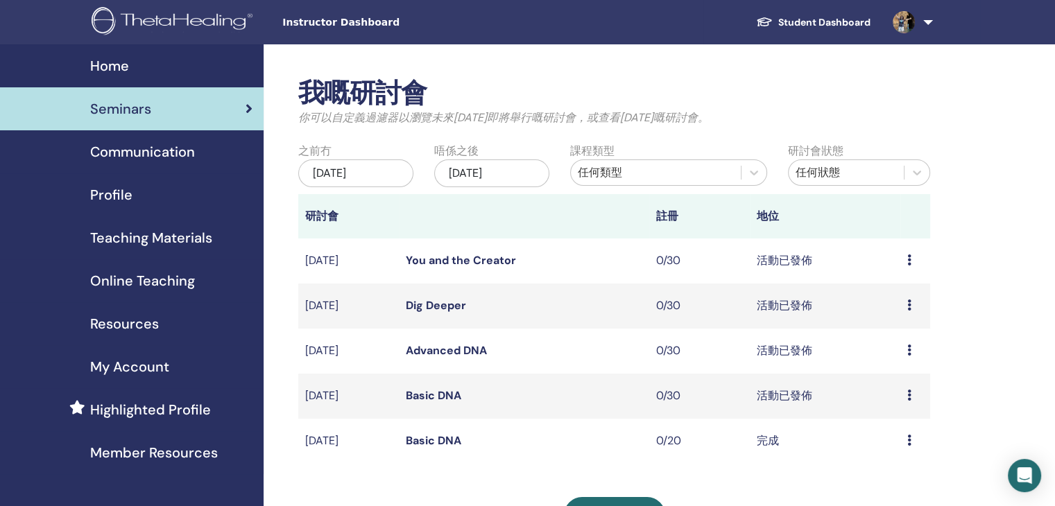
click at [911, 352] on div "預覽 編輯 取消" at bounding box center [916, 351] width 16 height 17
click at [888, 364] on link "預覽" at bounding box center [886, 363] width 22 height 15
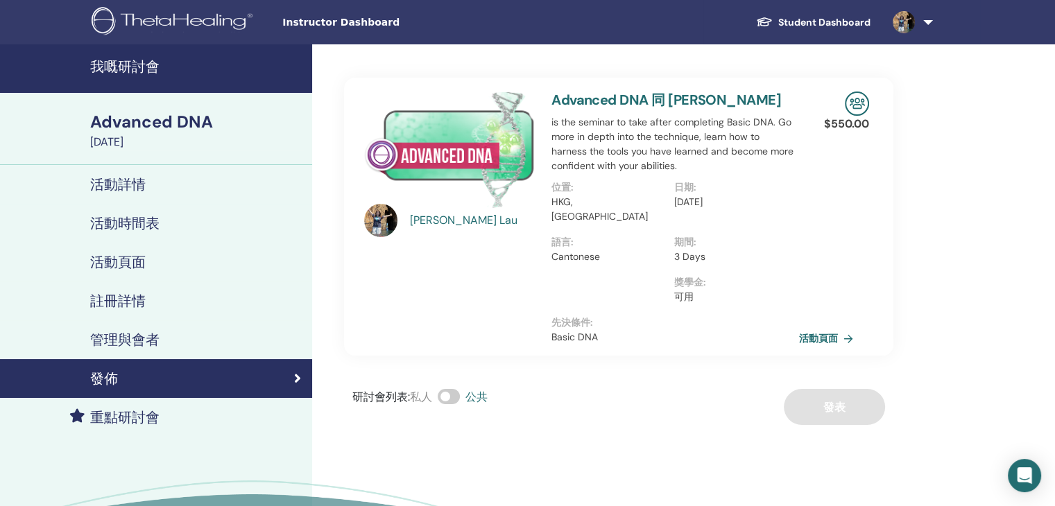
click at [816, 328] on link "活動頁面" at bounding box center [829, 338] width 60 height 21
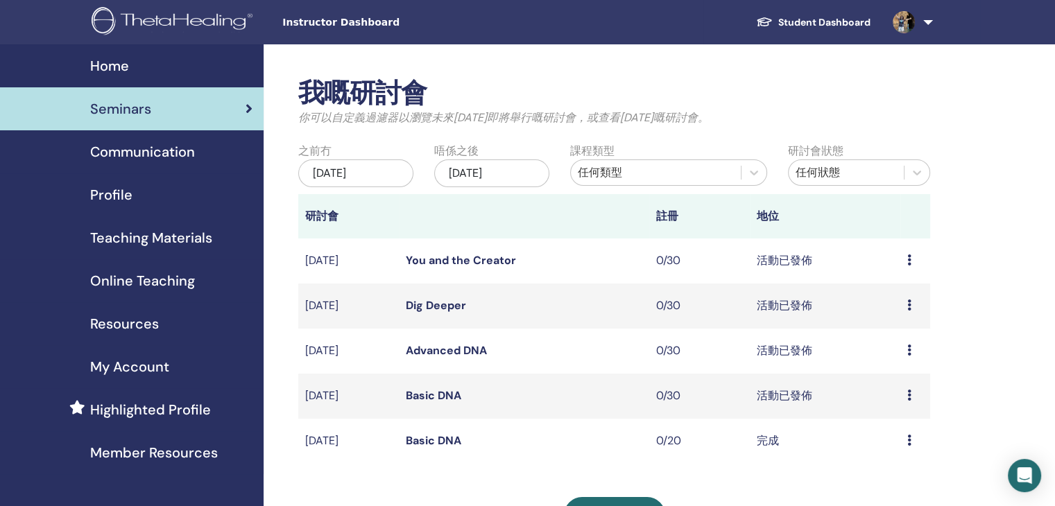
click at [913, 309] on div "預覽 編輯 取消" at bounding box center [916, 306] width 16 height 17
click at [901, 321] on li "預覽" at bounding box center [888, 319] width 44 height 21
click at [908, 309] on icon at bounding box center [910, 305] width 4 height 11
click at [883, 321] on link "預覽" at bounding box center [882, 319] width 22 height 15
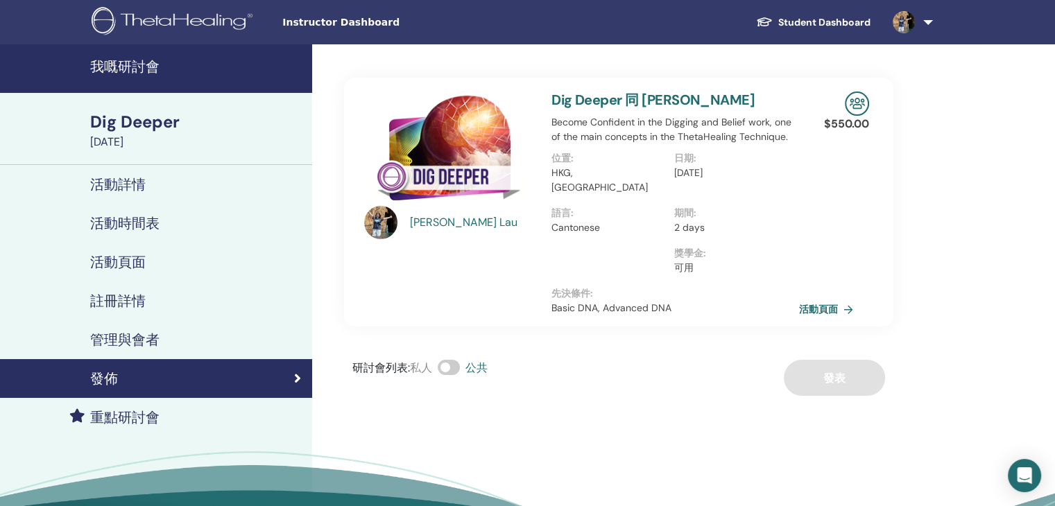
click at [819, 299] on link "活動頁面" at bounding box center [829, 309] width 60 height 21
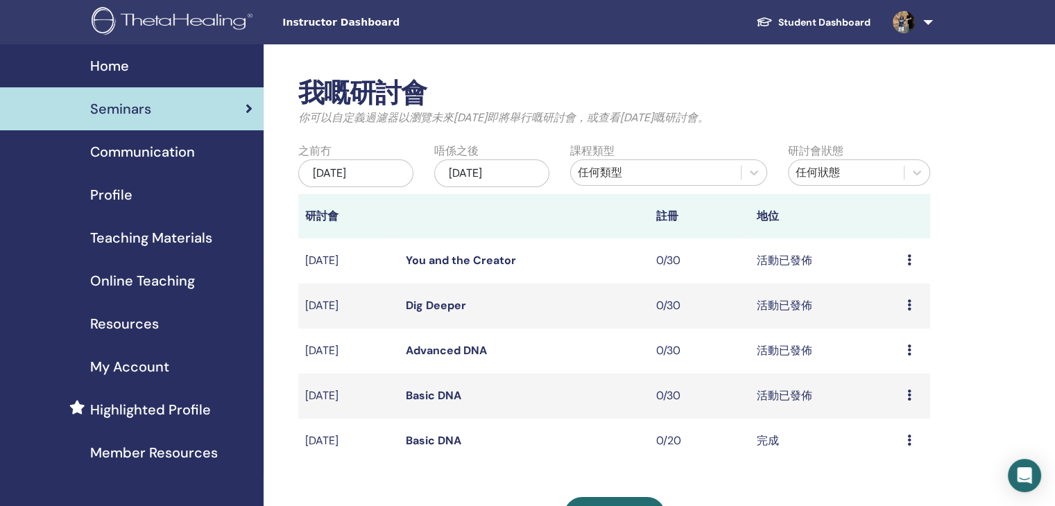
click at [910, 262] on icon at bounding box center [910, 260] width 4 height 11
click at [883, 275] on link "預覽" at bounding box center [885, 273] width 22 height 15
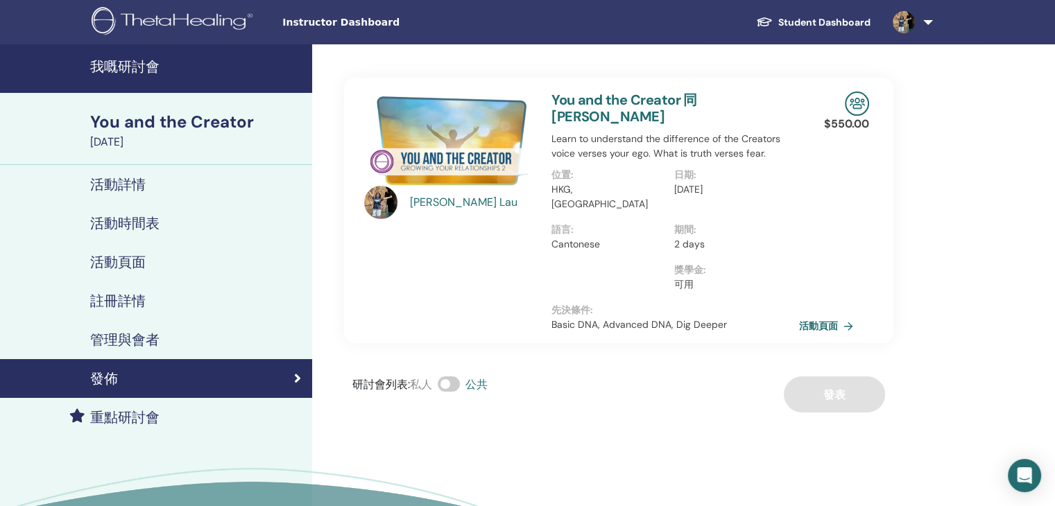
click at [805, 316] on link "活動頁面" at bounding box center [829, 326] width 60 height 21
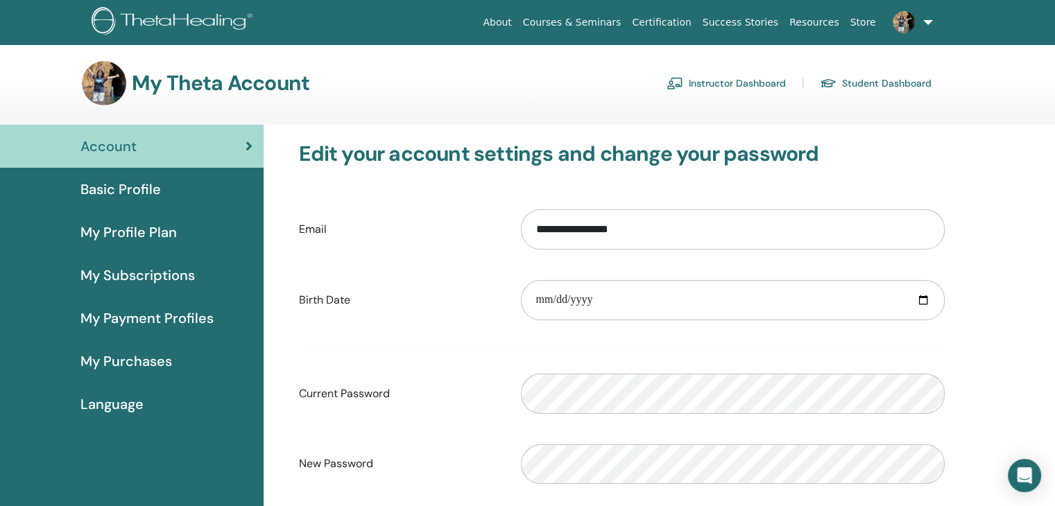
click at [175, 194] on div "Basic Profile" at bounding box center [131, 189] width 241 height 21
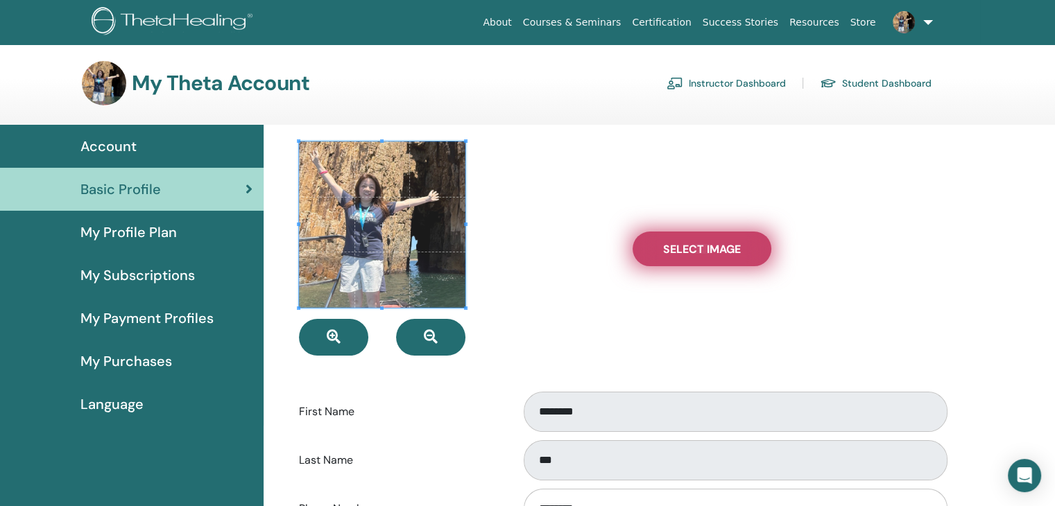
click at [694, 253] on span "Select Image" at bounding box center [702, 249] width 78 height 15
click at [694, 253] on input "Select Image" at bounding box center [702, 249] width 18 height 10
type input "**********"
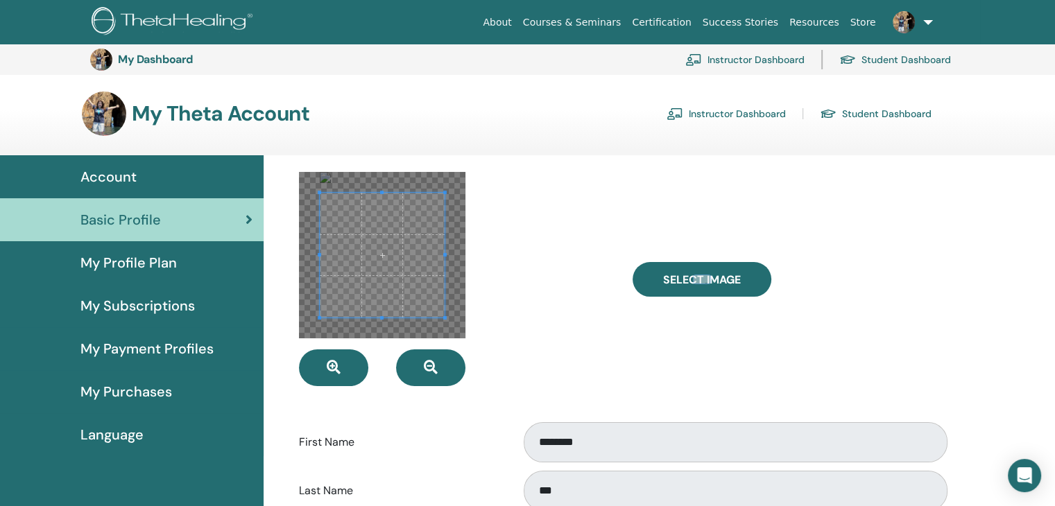
scroll to position [230, 0]
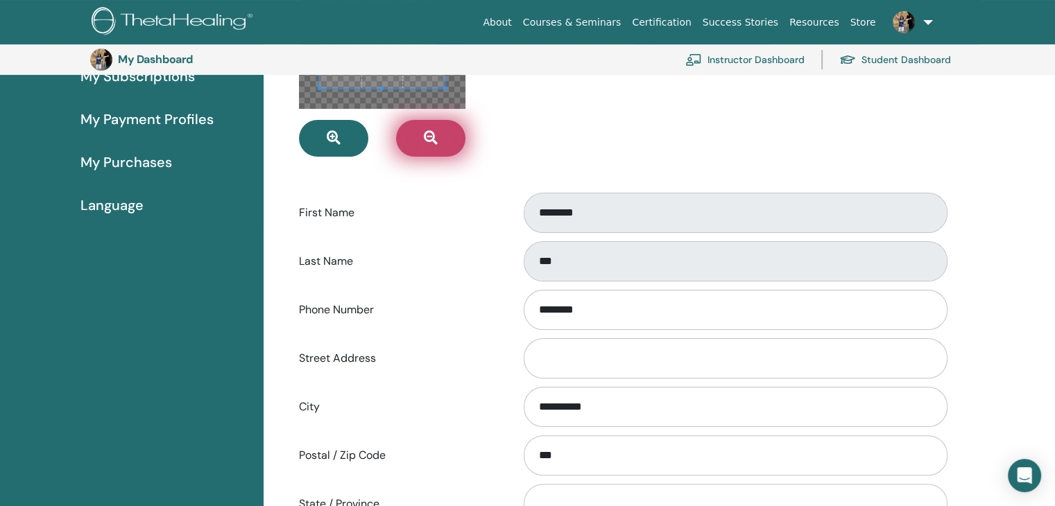
click at [445, 135] on button "button" at bounding box center [430, 138] width 69 height 37
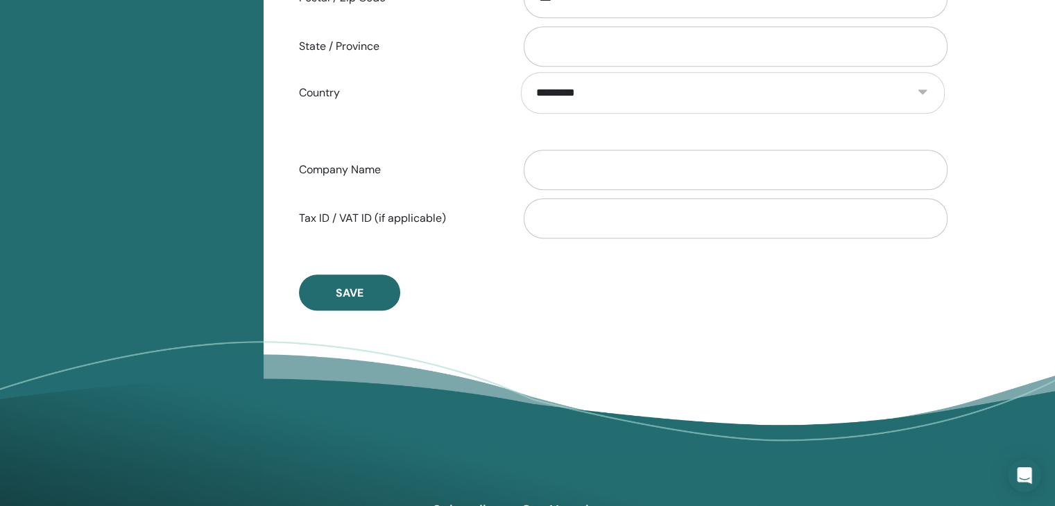
scroll to position [852, 0]
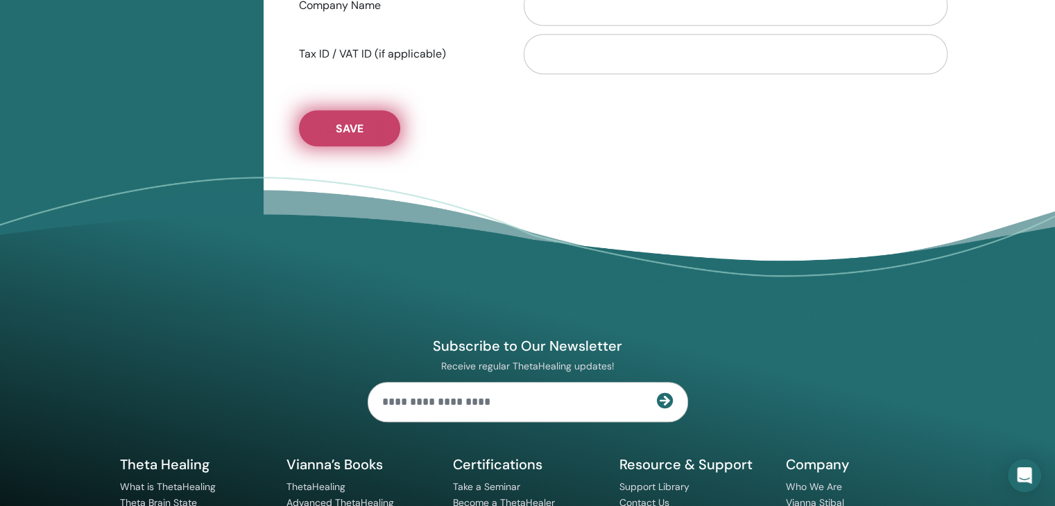
click at [334, 137] on button "Save" at bounding box center [349, 128] width 101 height 36
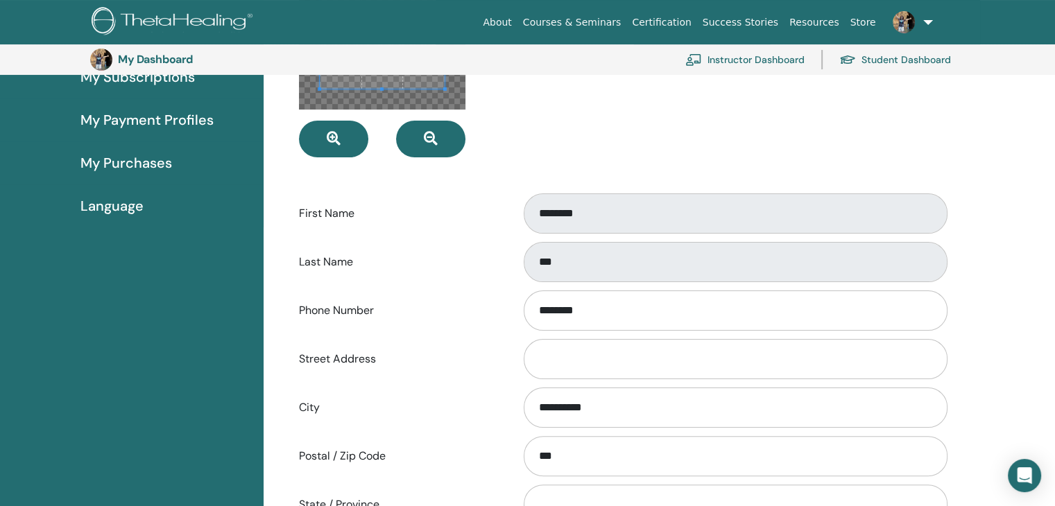
scroll to position [0, 0]
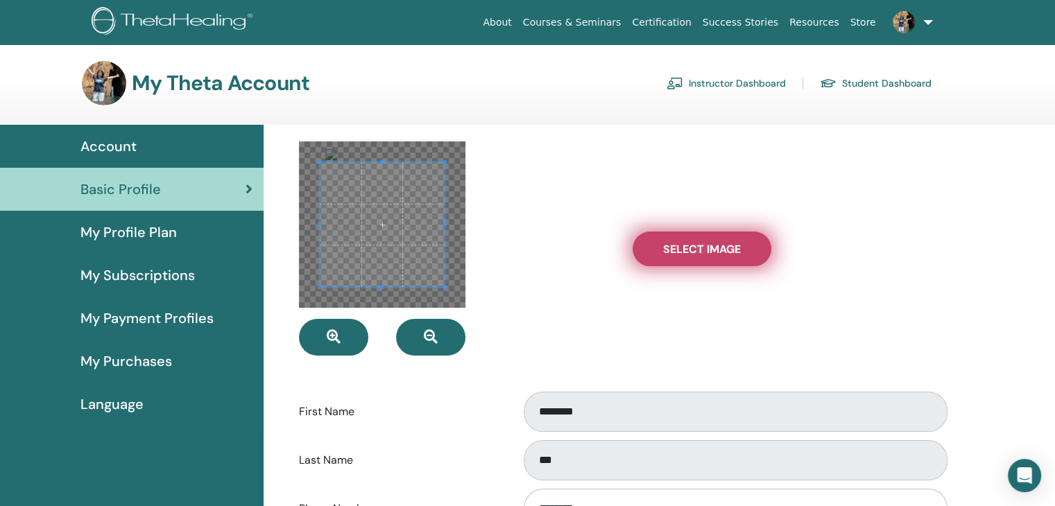
click at [708, 248] on span "Select Image" at bounding box center [702, 249] width 78 height 15
click at [708, 248] on input "Select Image" at bounding box center [702, 249] width 18 height 10
click at [731, 242] on span "Select Image" at bounding box center [702, 249] width 78 height 15
click at [711, 244] on input "Select Image" at bounding box center [702, 249] width 18 height 10
type input "**********"
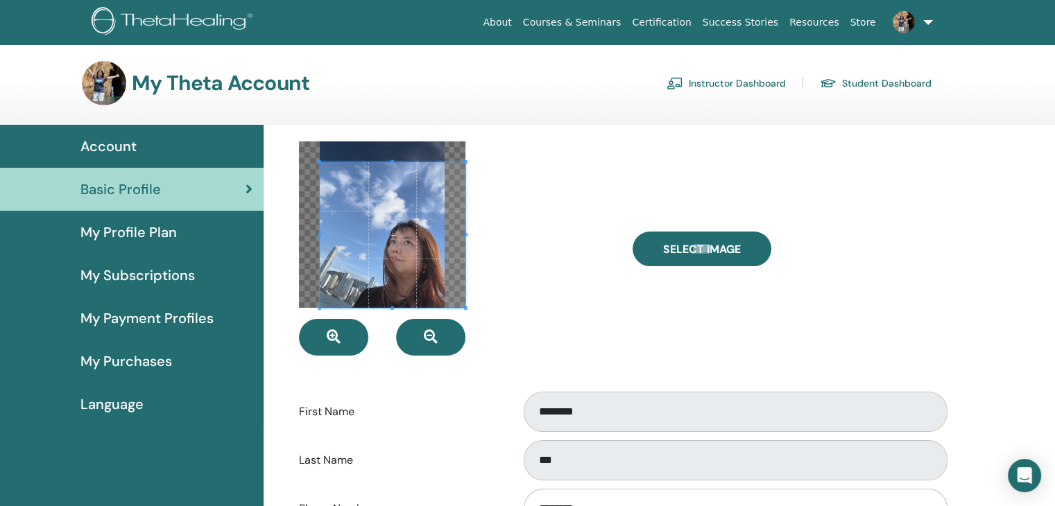
click at [469, 314] on div at bounding box center [455, 249] width 333 height 214
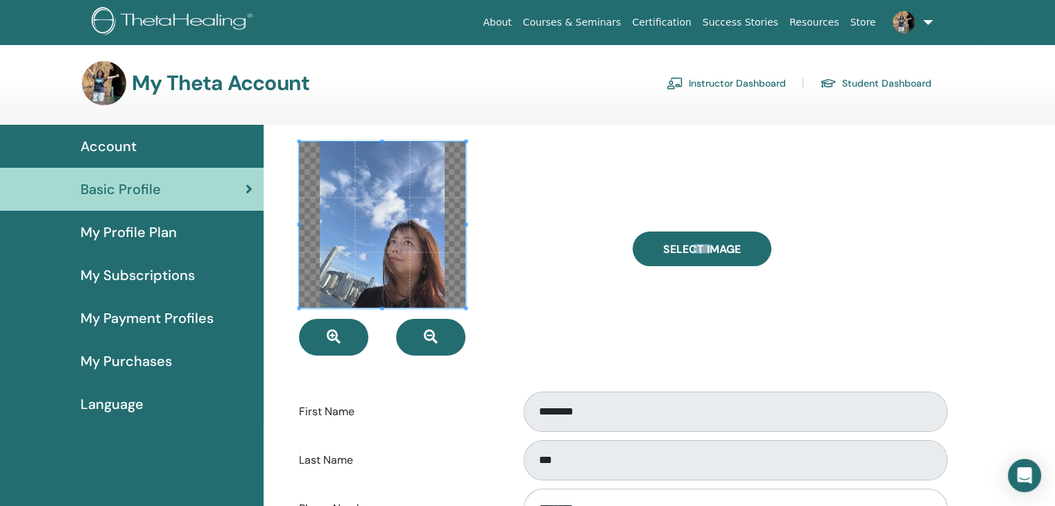
click at [298, 142] on span at bounding box center [299, 140] width 3 height 3
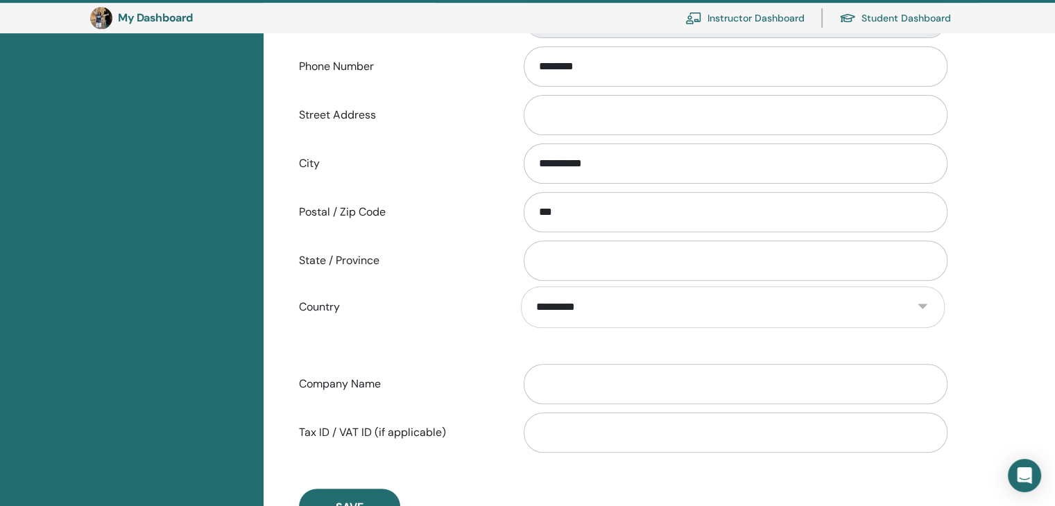
scroll to position [916, 0]
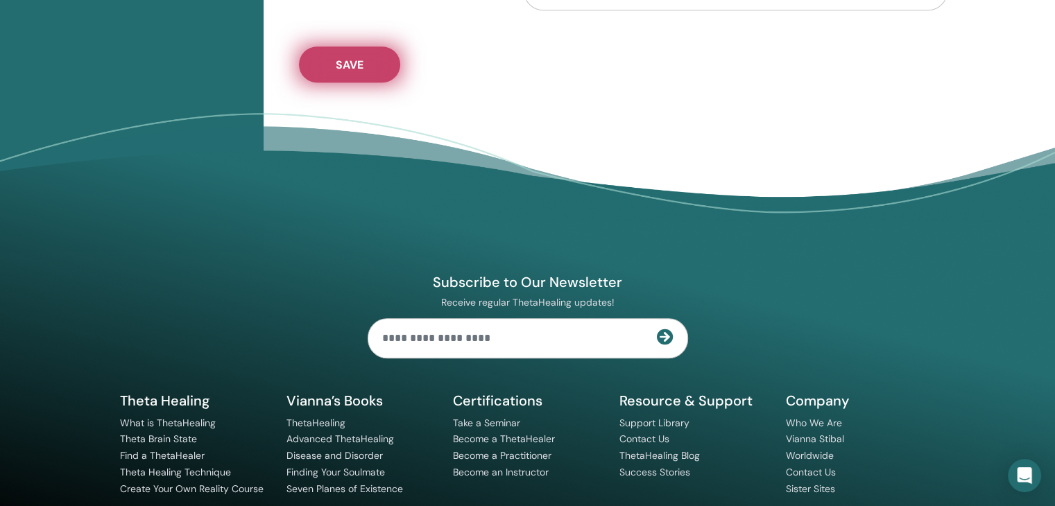
click at [332, 53] on button "Save" at bounding box center [349, 64] width 101 height 36
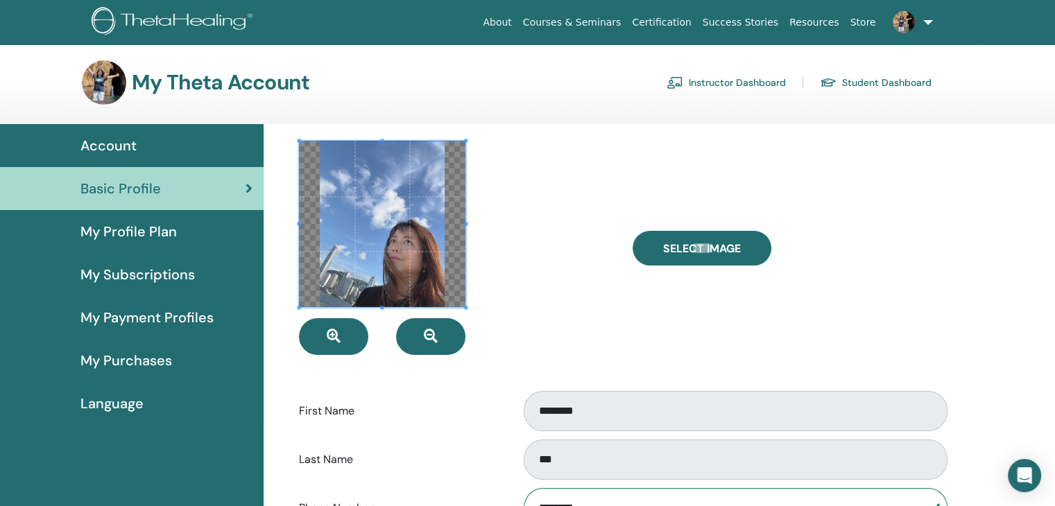
scroll to position [0, 0]
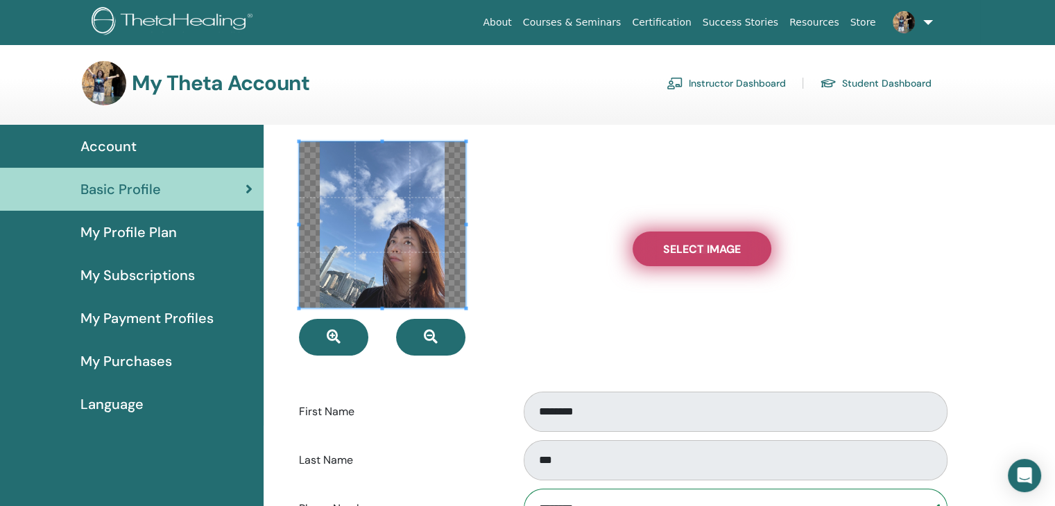
click at [665, 257] on label "Select Image" at bounding box center [702, 249] width 139 height 35
click at [693, 254] on input "Select Image" at bounding box center [702, 249] width 18 height 10
type input "**********"
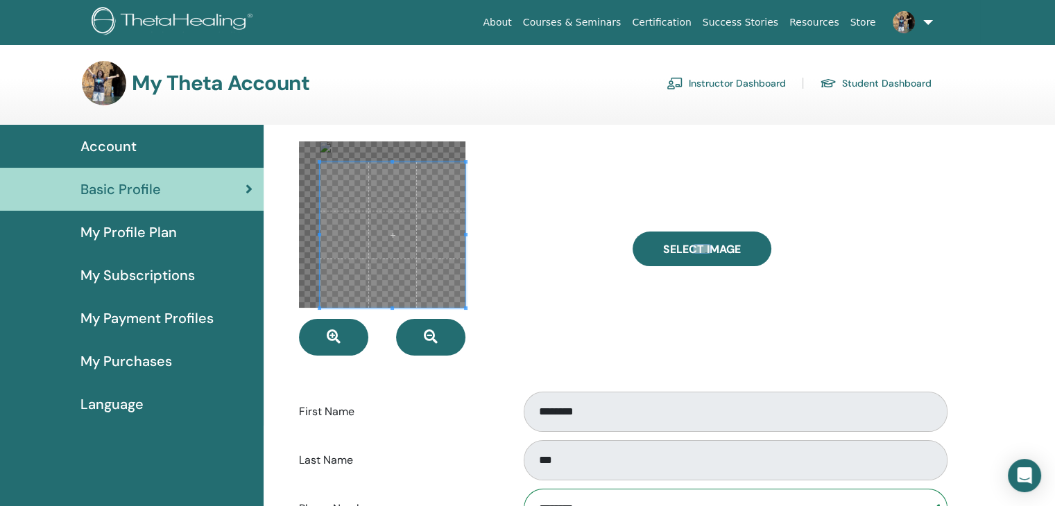
click at [474, 318] on div at bounding box center [455, 249] width 333 height 214
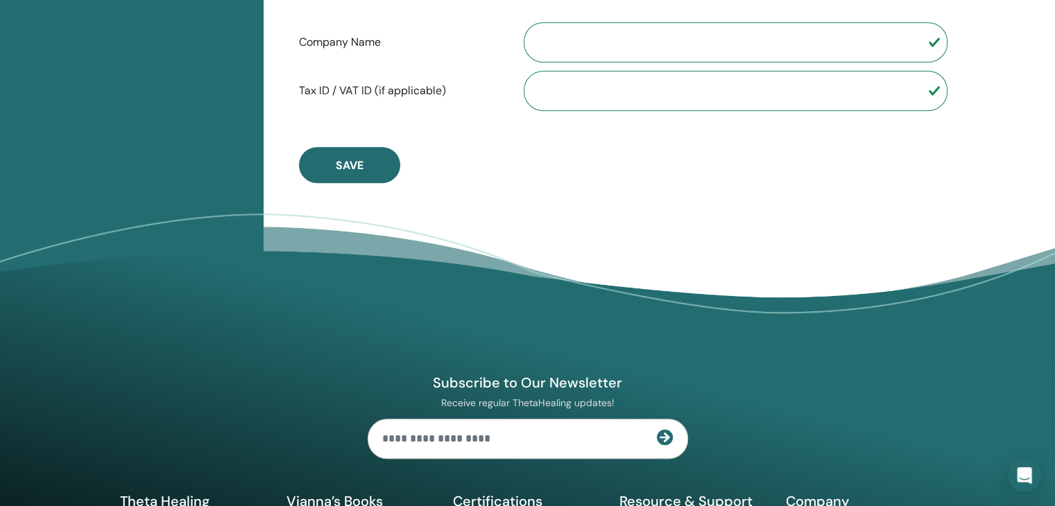
scroll to position [801, 0]
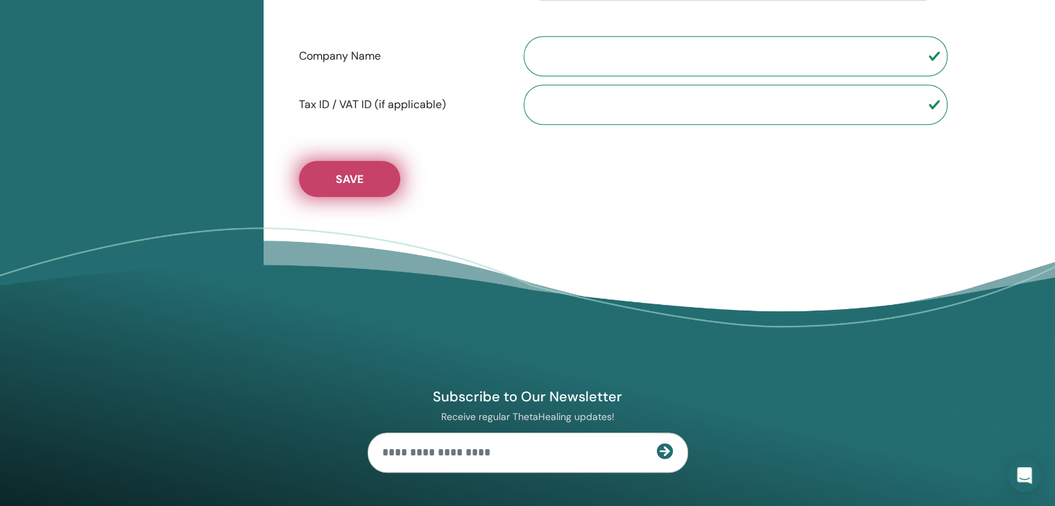
click at [361, 175] on span "Save" at bounding box center [350, 179] width 28 height 15
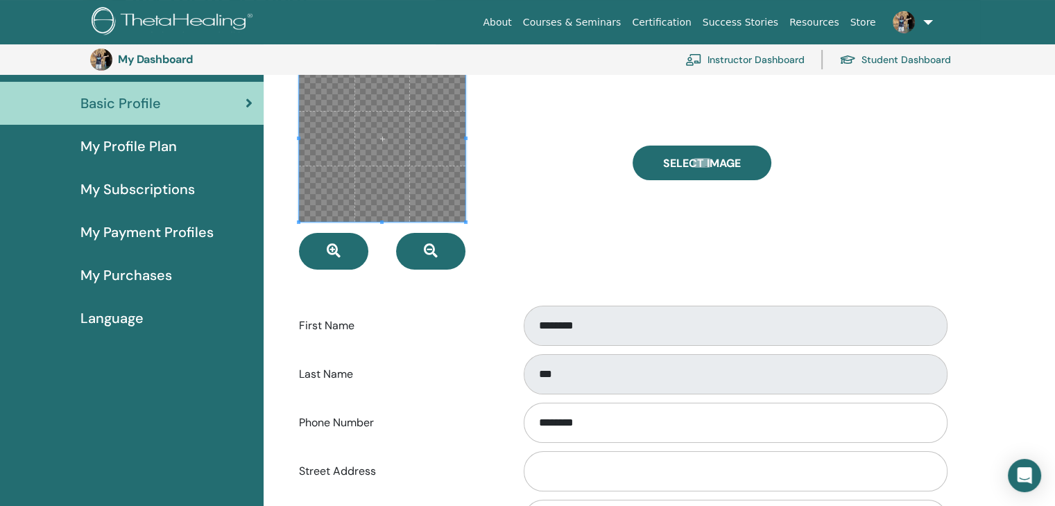
scroll to position [0, 0]
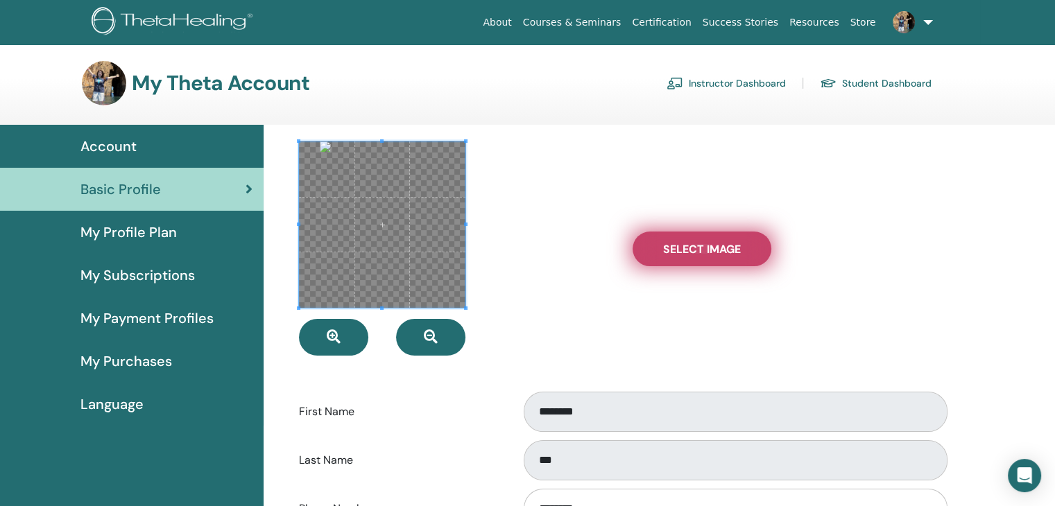
click at [730, 250] on span "Select Image" at bounding box center [702, 249] width 78 height 15
click at [711, 250] on input "Select Image" at bounding box center [702, 249] width 18 height 10
type input "**********"
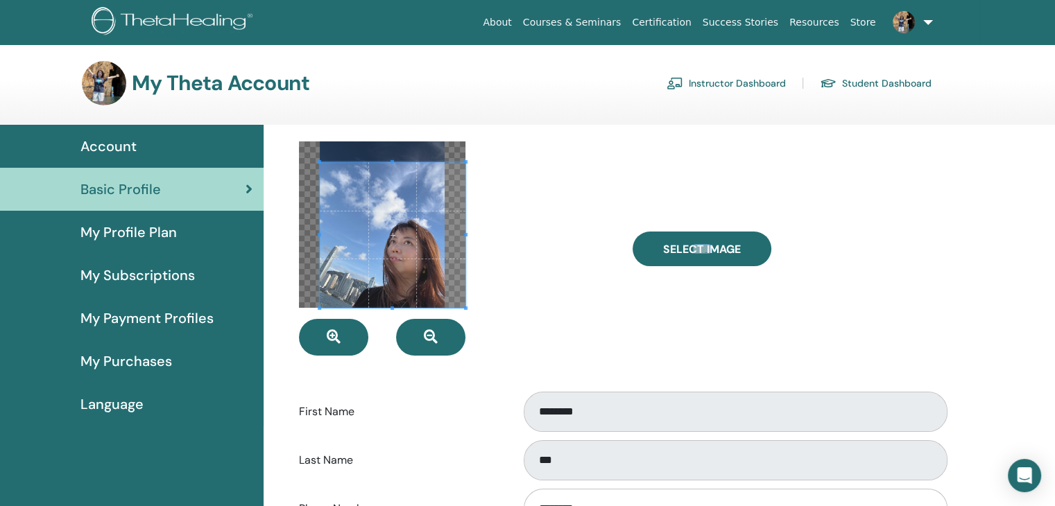
click at [466, 312] on div at bounding box center [455, 249] width 333 height 214
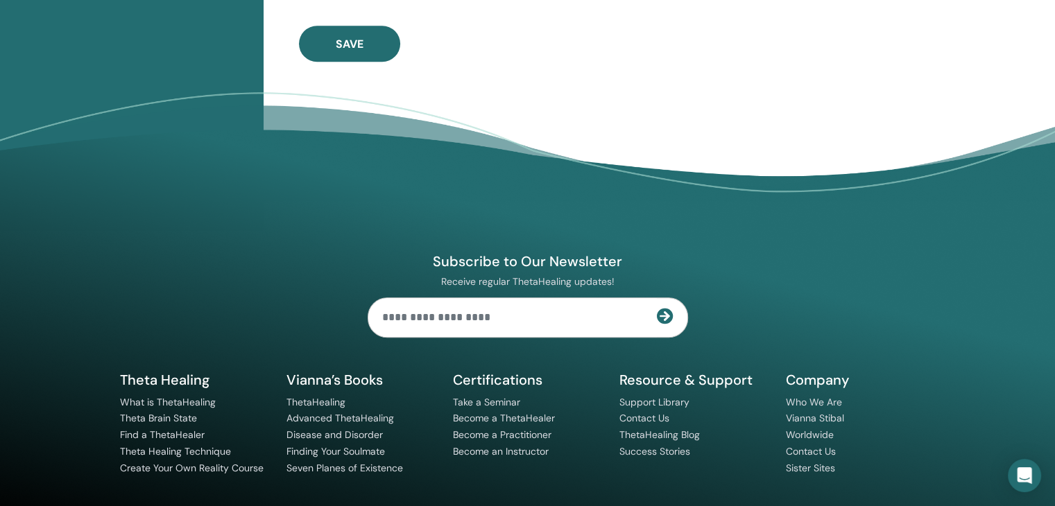
scroll to position [935, 0]
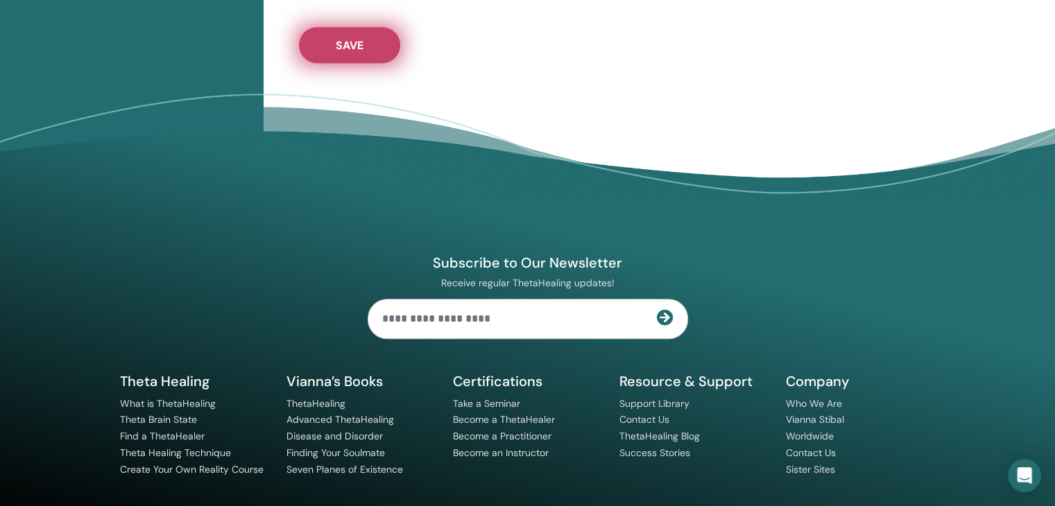
click at [358, 38] on span "Save" at bounding box center [350, 45] width 28 height 15
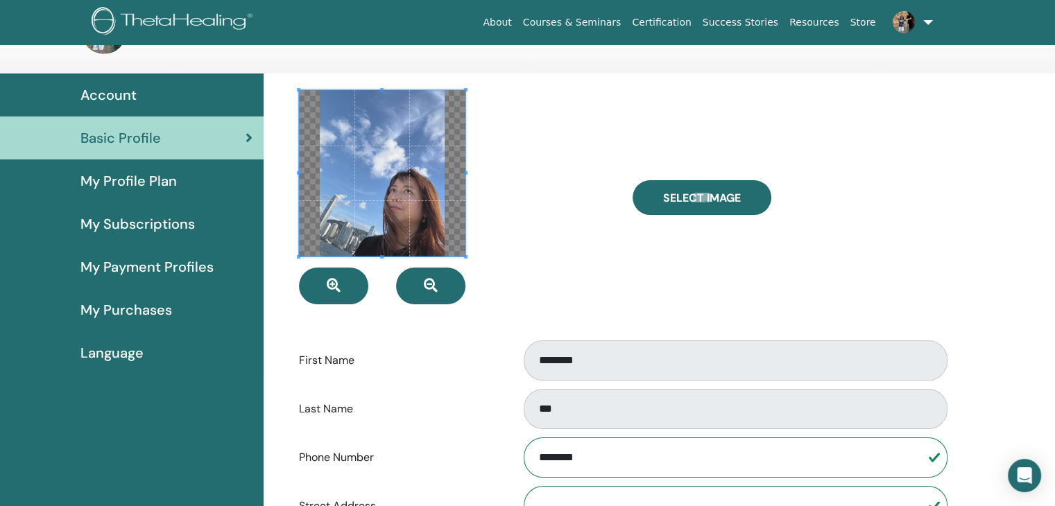
scroll to position [0, 0]
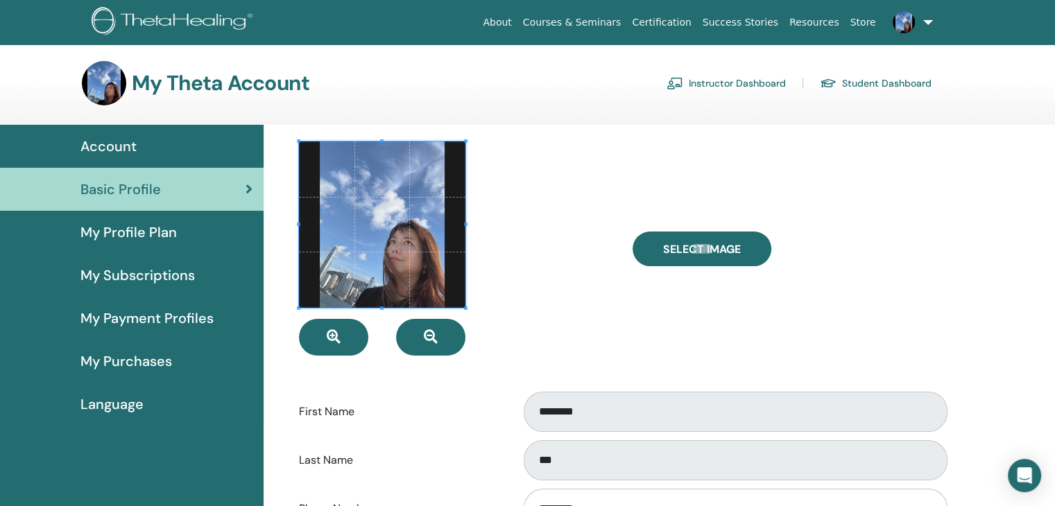
click at [198, 324] on span "My Payment Profiles" at bounding box center [146, 318] width 133 height 21
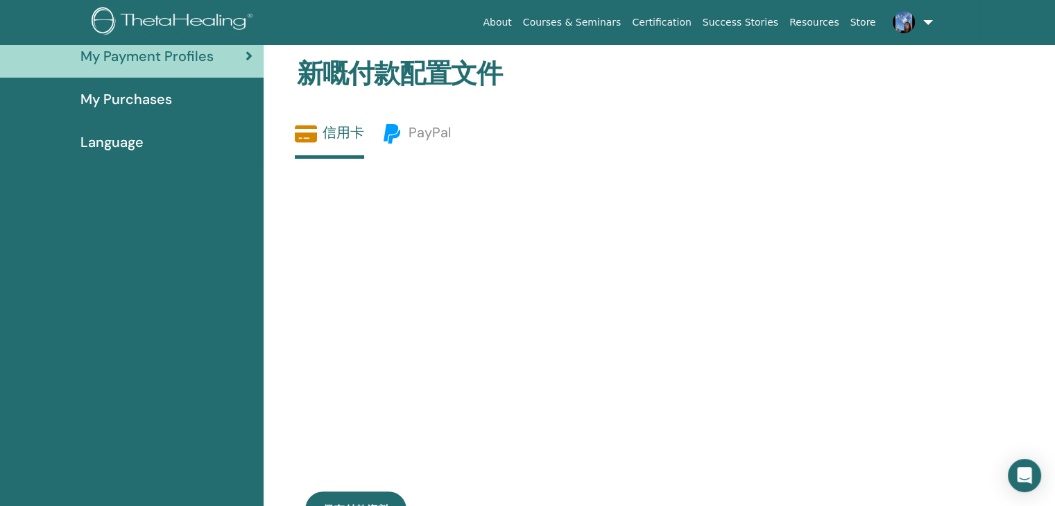
scroll to position [42, 0]
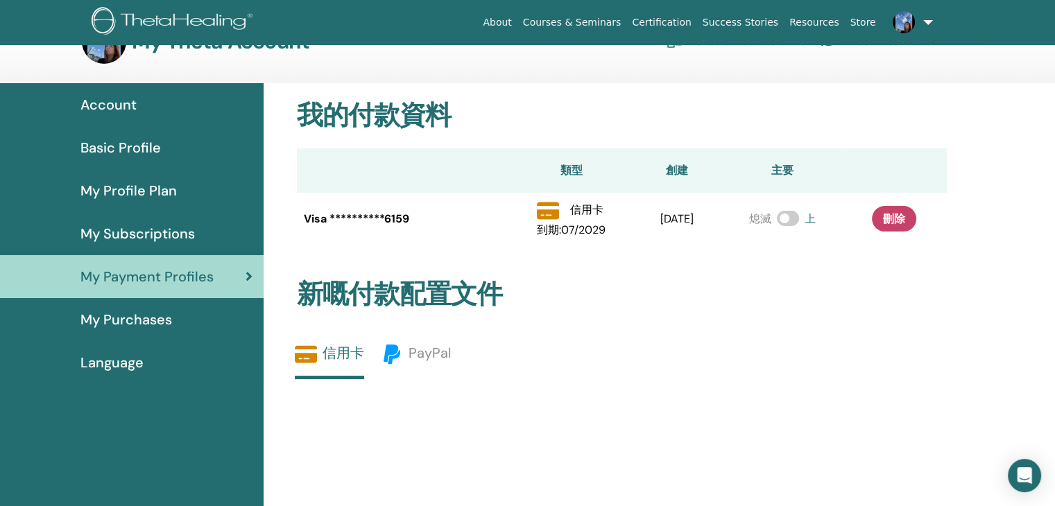
click at [161, 313] on span "My Purchases" at bounding box center [126, 319] width 92 height 21
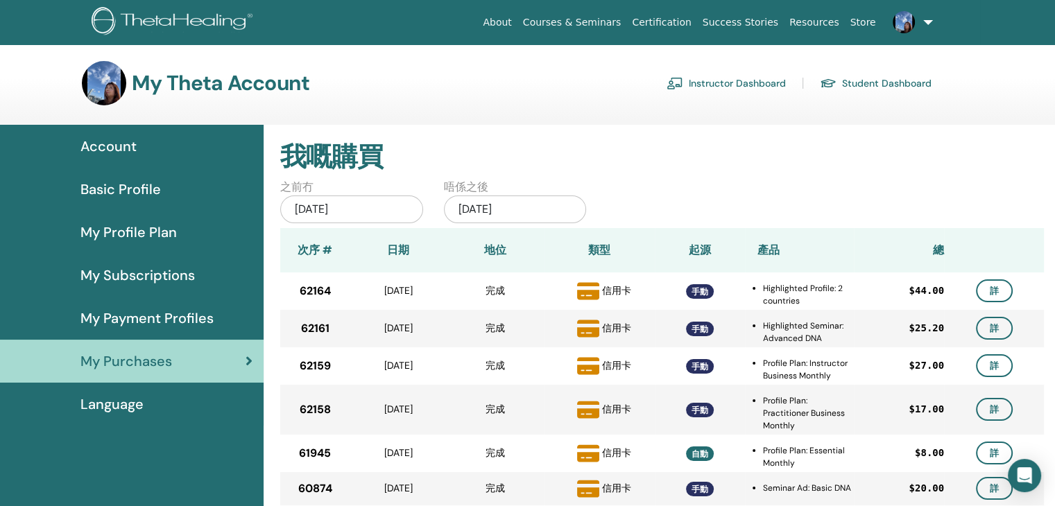
click at [136, 146] on div "Account" at bounding box center [131, 146] width 241 height 21
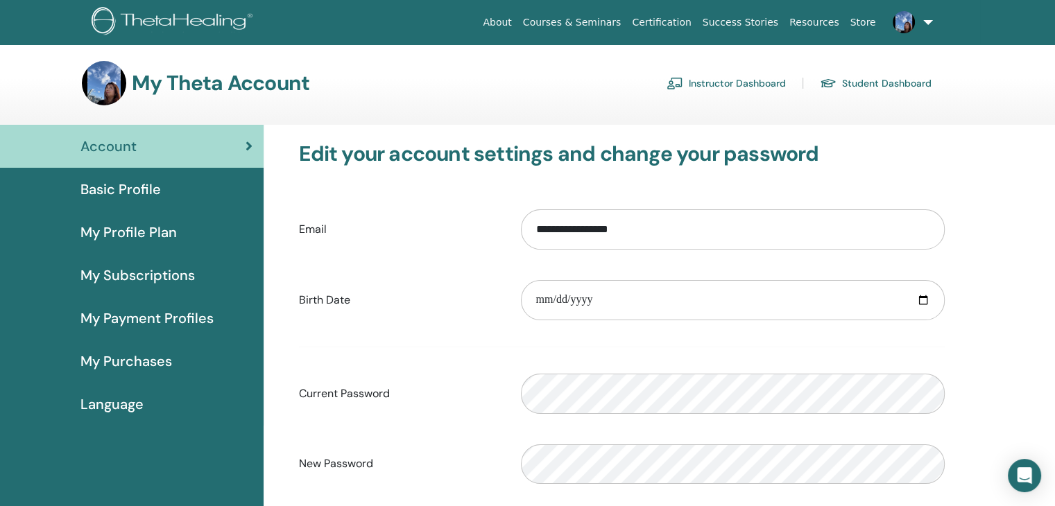
click at [138, 403] on span "Language" at bounding box center [111, 404] width 63 height 21
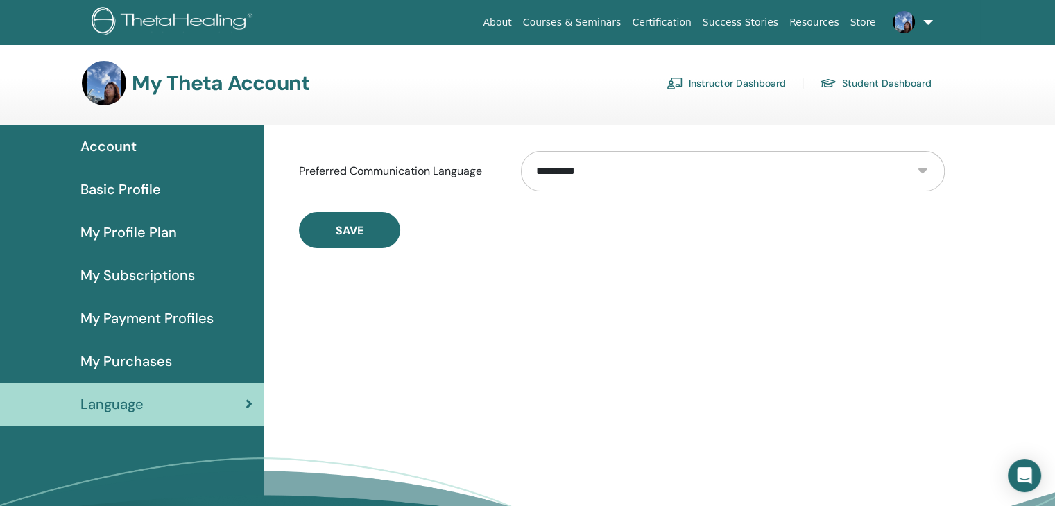
click at [163, 277] on span "My Subscriptions" at bounding box center [137, 275] width 114 height 21
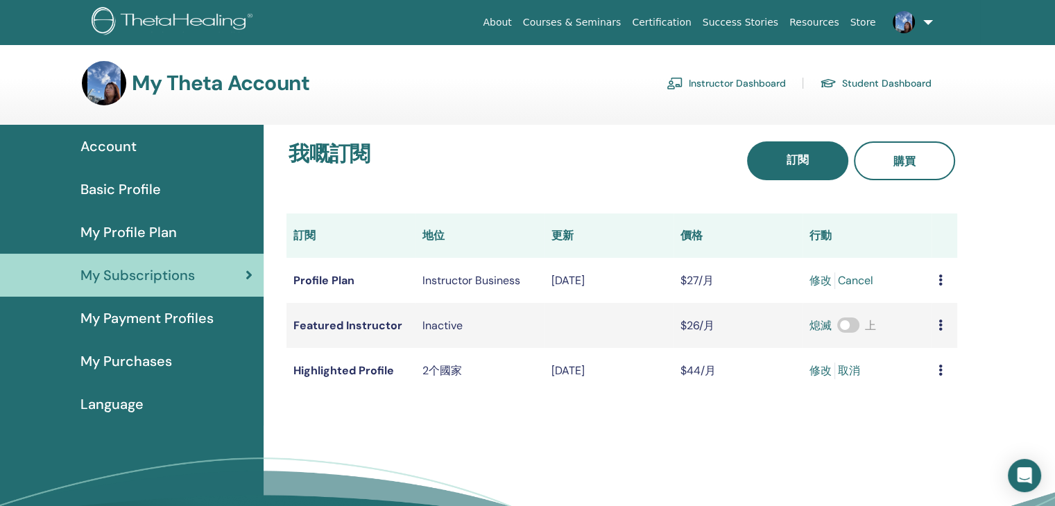
click at [178, 241] on div "My Profile Plan" at bounding box center [131, 232] width 241 height 21
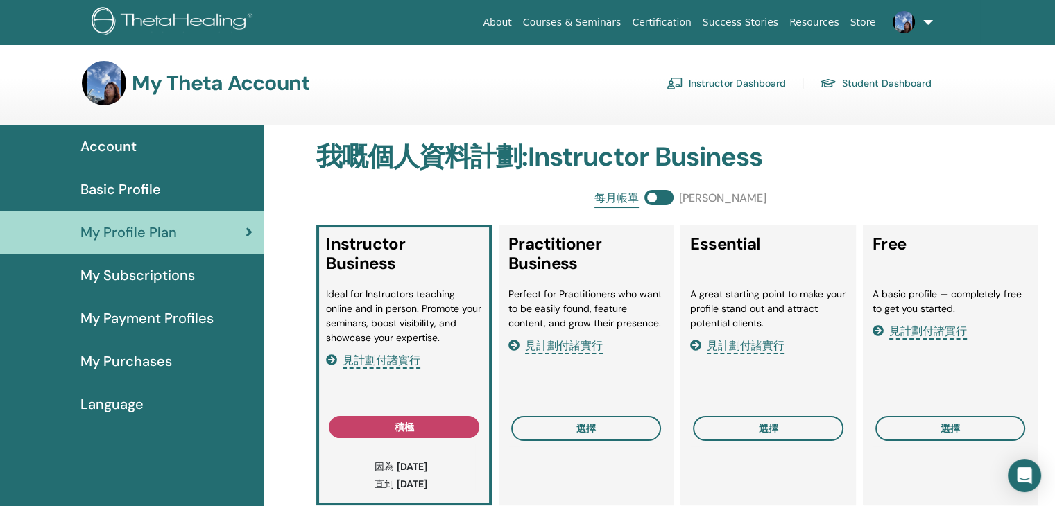
click at [765, 80] on link "Instructor Dashboard" at bounding box center [726, 83] width 119 height 22
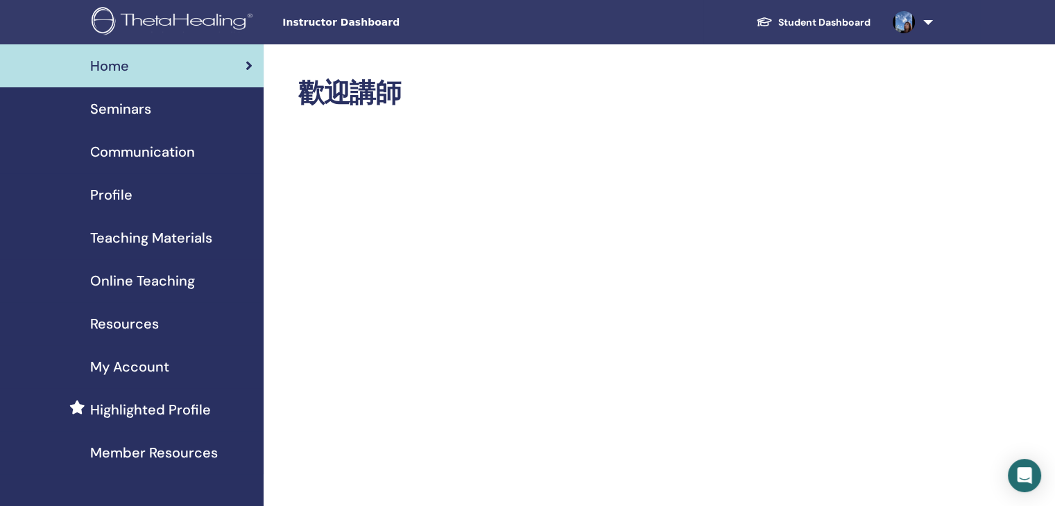
click at [164, 110] on div "Seminars" at bounding box center [131, 109] width 241 height 21
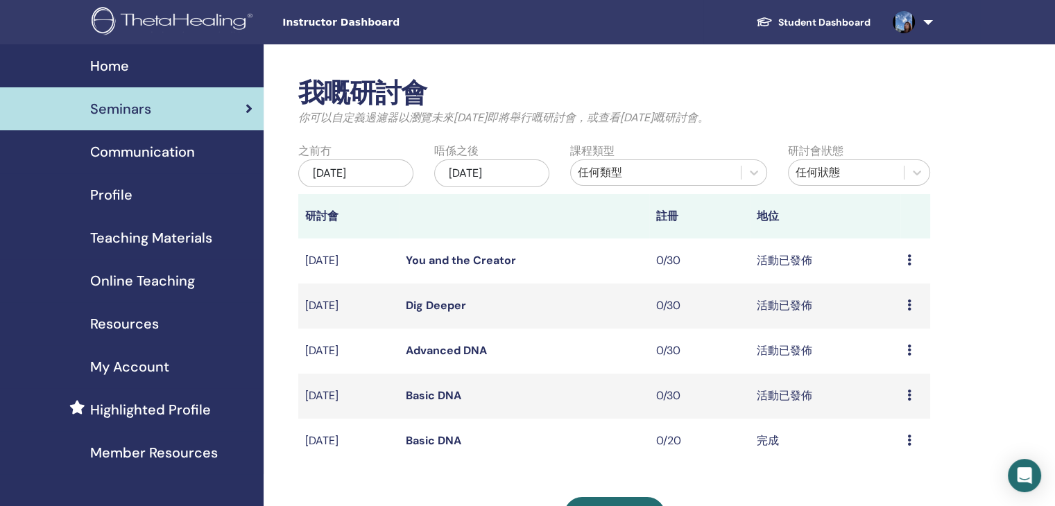
click at [910, 390] on icon at bounding box center [910, 395] width 4 height 11
click at [891, 405] on link "預覽" at bounding box center [885, 400] width 22 height 15
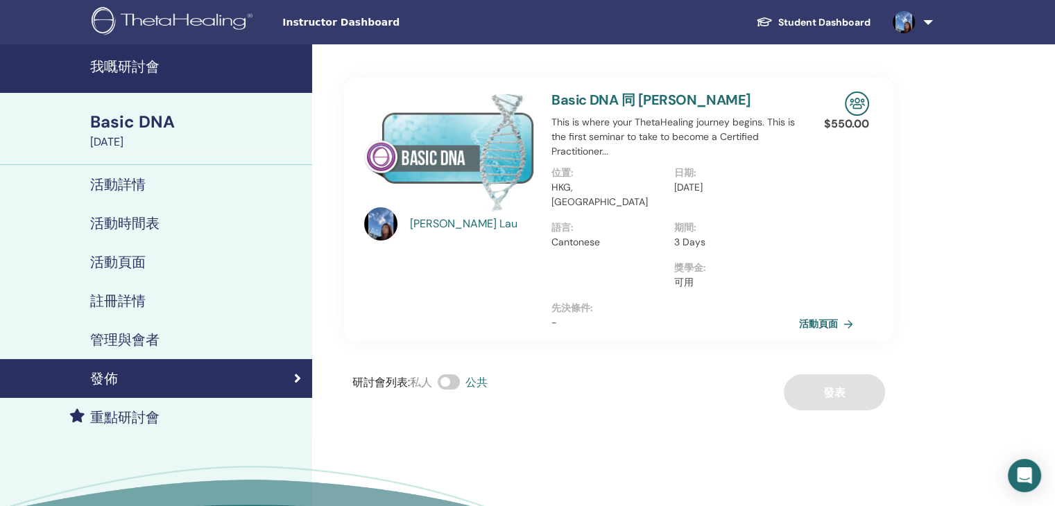
click at [808, 314] on link "活動頁面" at bounding box center [829, 324] width 60 height 21
click at [169, 410] on div "重點研討會" at bounding box center [156, 417] width 290 height 17
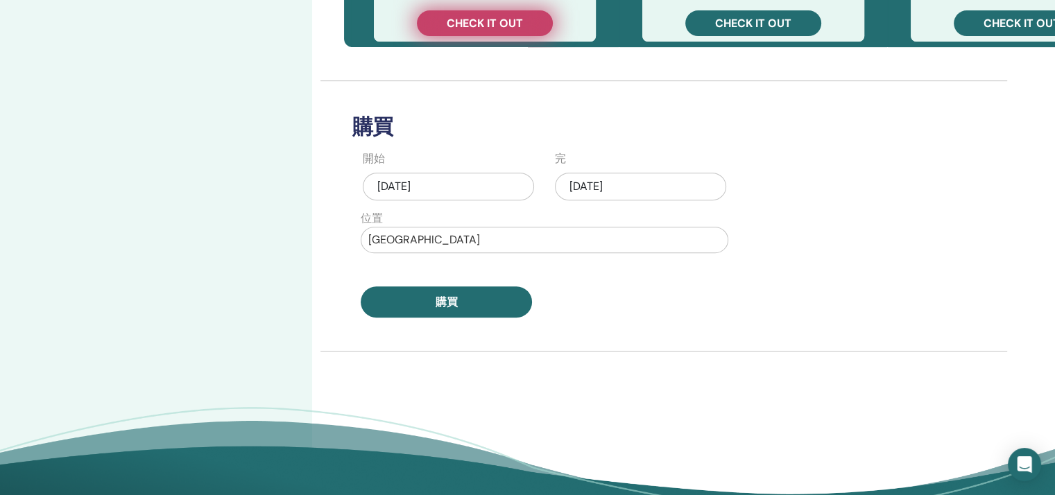
scroll to position [608, 0]
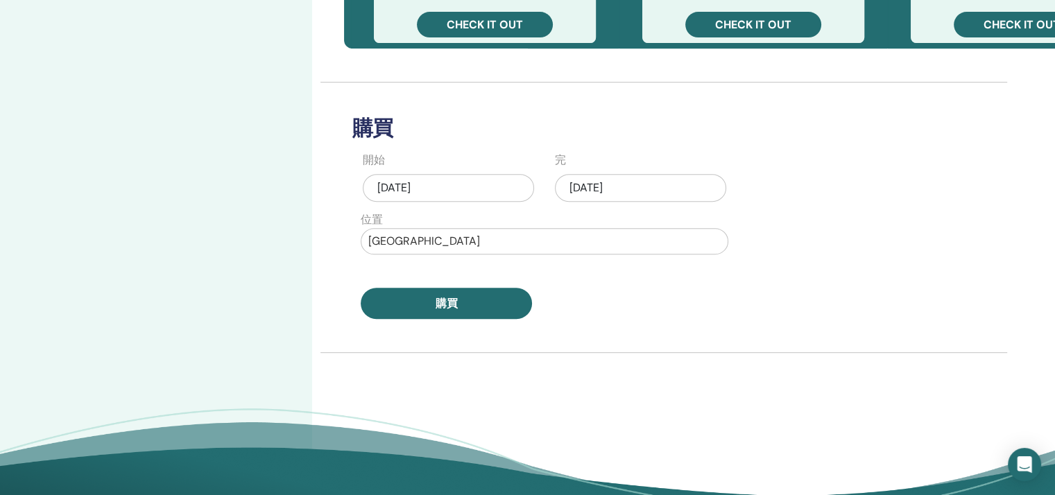
click at [586, 187] on div "Sep/21, 2025" at bounding box center [640, 188] width 171 height 28
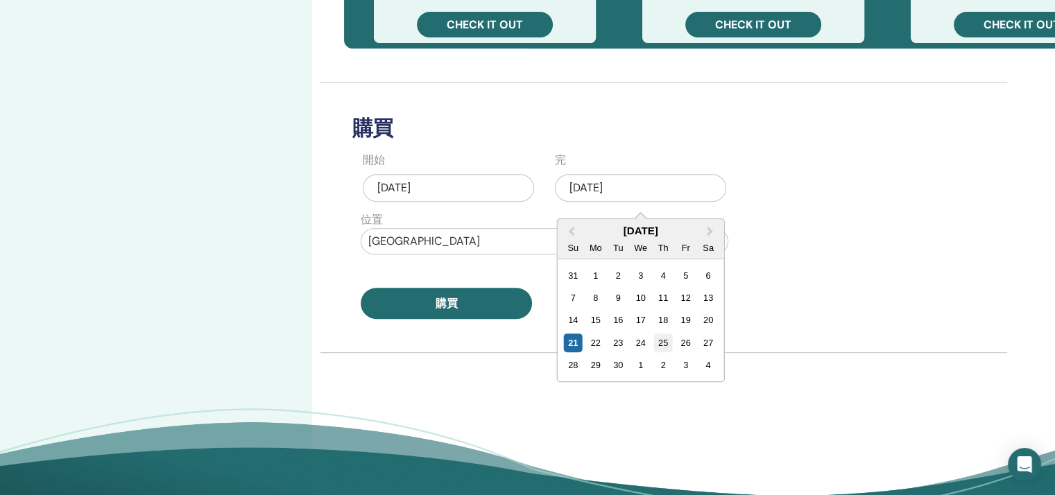
click at [665, 342] on div "25" at bounding box center [663, 343] width 19 height 19
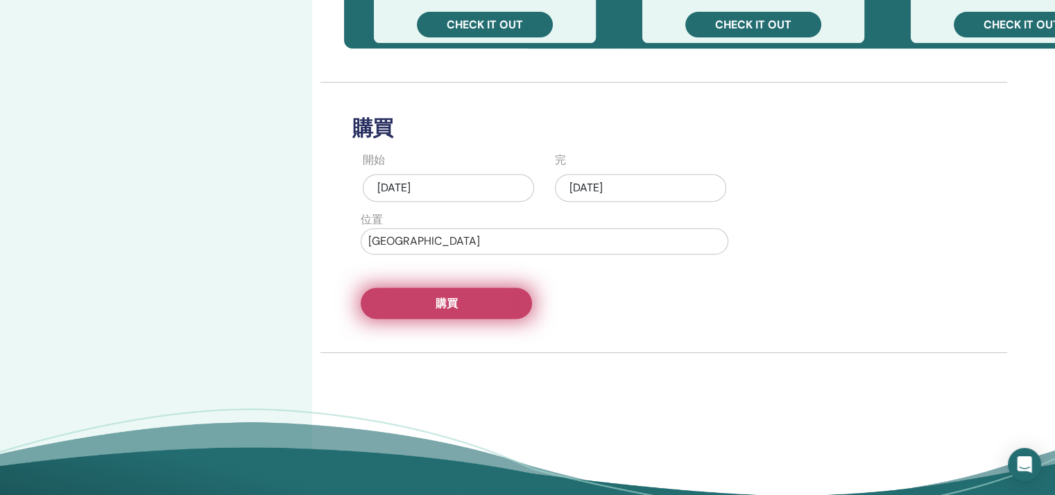
click at [511, 300] on button "購買" at bounding box center [446, 303] width 171 height 31
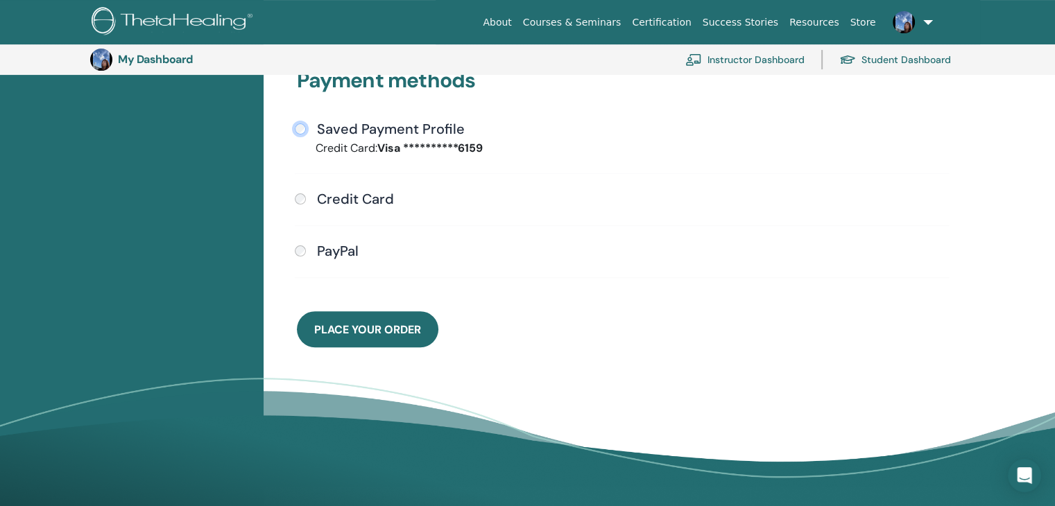
scroll to position [368, 0]
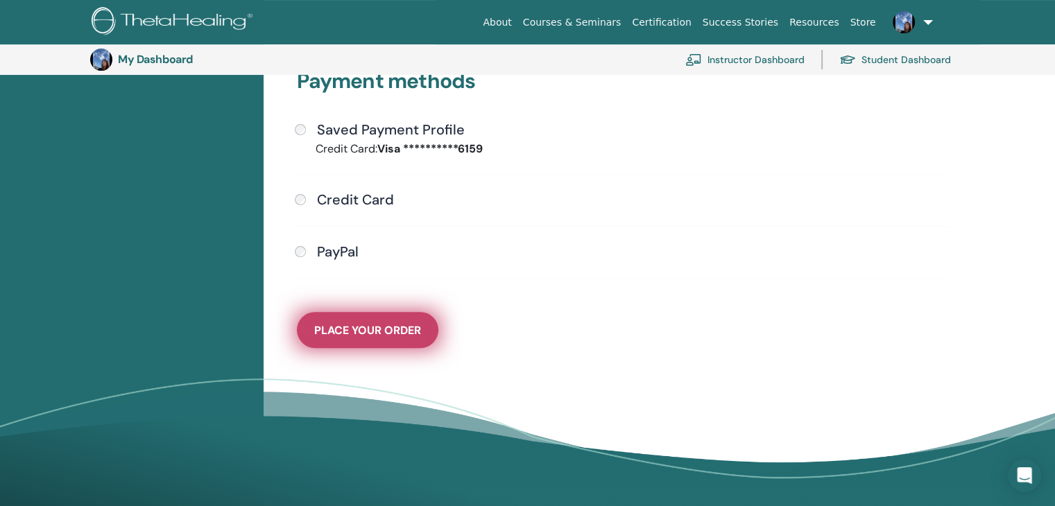
click at [400, 326] on span "Place Your Order" at bounding box center [367, 330] width 107 height 15
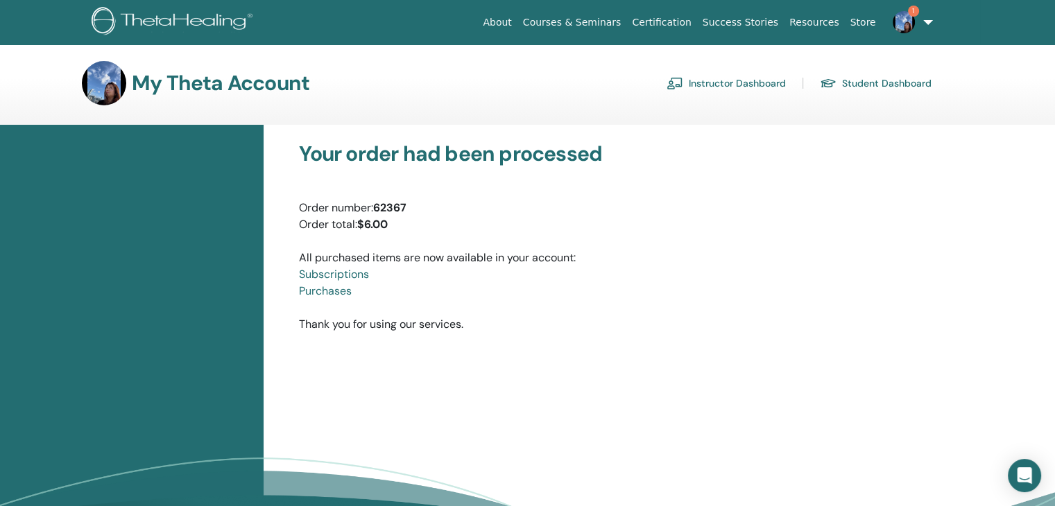
click at [914, 20] on img at bounding box center [904, 22] width 22 height 22
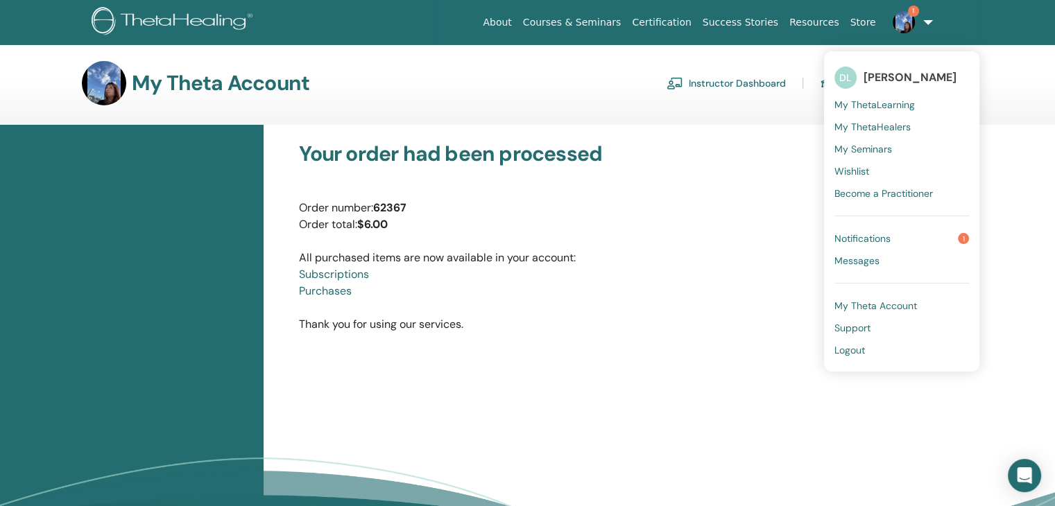
click at [916, 245] on link "Notifications 1" at bounding box center [902, 239] width 135 height 22
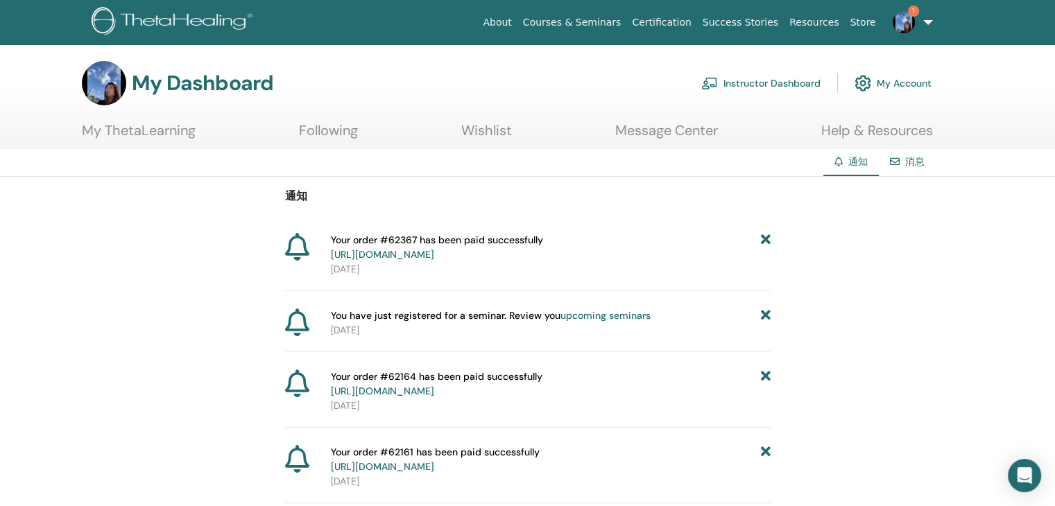
click at [684, 129] on link "Message Center" at bounding box center [666, 135] width 103 height 27
click at [517, 25] on link "About" at bounding box center [497, 23] width 40 height 26
